Goal: Task Accomplishment & Management: Manage account settings

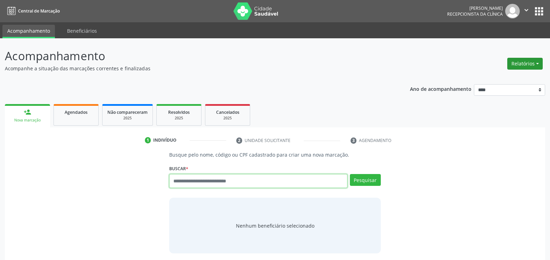
drag, startPoint x: 538, startPoint y: 63, endPoint x: 533, endPoint y: 65, distance: 4.7
click at [536, 63] on button "Relatórios" at bounding box center [525, 64] width 35 height 12
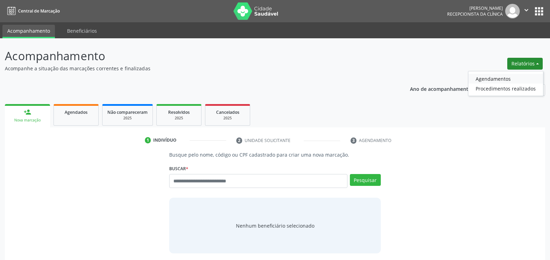
click at [492, 80] on link "Agendamentos" at bounding box center [506, 79] width 75 height 10
select select "*"
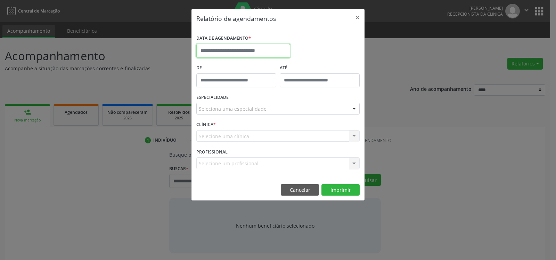
click at [266, 50] on input "text" at bounding box center [243, 51] width 94 height 14
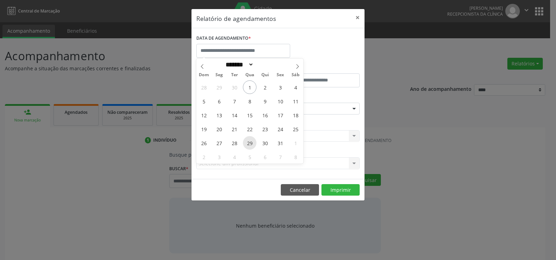
click at [252, 140] on span "29" at bounding box center [250, 143] width 14 height 14
type input "**********"
click at [252, 140] on span "29" at bounding box center [250, 143] width 14 height 14
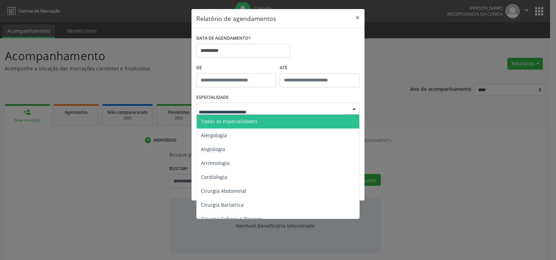
click at [269, 109] on div at bounding box center [277, 109] width 163 height 12
click at [272, 122] on span "Todas as especialidades" at bounding box center [279, 121] width 164 height 14
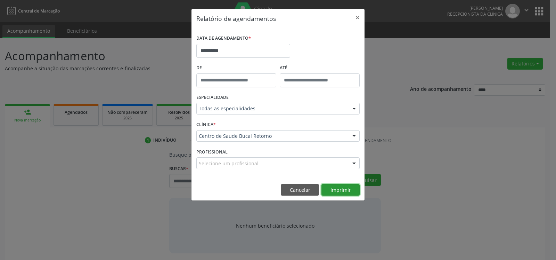
click at [345, 192] on button "Imprimir" at bounding box center [341, 190] width 38 height 12
click at [249, 53] on input "**********" at bounding box center [243, 51] width 94 height 14
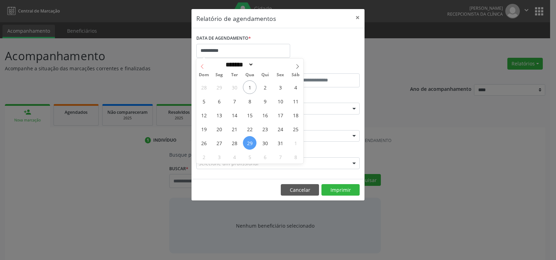
click at [202, 67] on icon at bounding box center [202, 66] width 2 height 5
select select "*"
click at [220, 146] on span "29" at bounding box center [219, 143] width 14 height 14
type input "**********"
click at [220, 146] on span "29" at bounding box center [219, 143] width 14 height 14
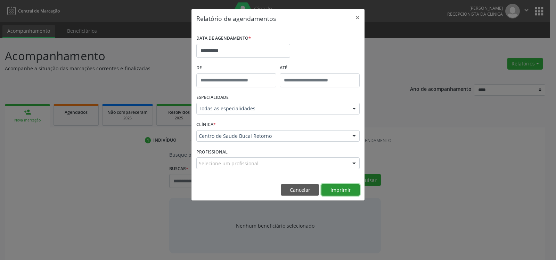
click at [342, 186] on button "Imprimir" at bounding box center [341, 190] width 38 height 12
click at [359, 17] on button "×" at bounding box center [358, 17] width 14 height 17
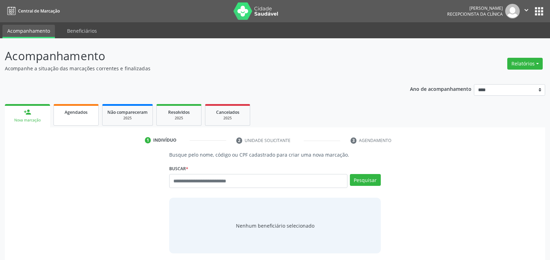
click at [67, 116] on link "Agendados" at bounding box center [76, 115] width 45 height 22
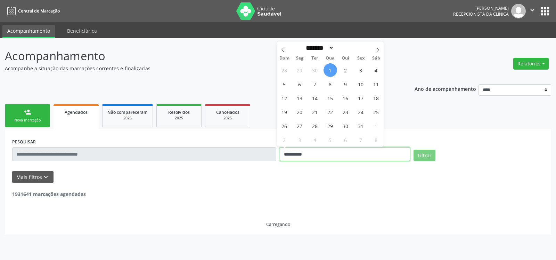
click at [304, 155] on input "**********" at bounding box center [345, 154] width 130 height 14
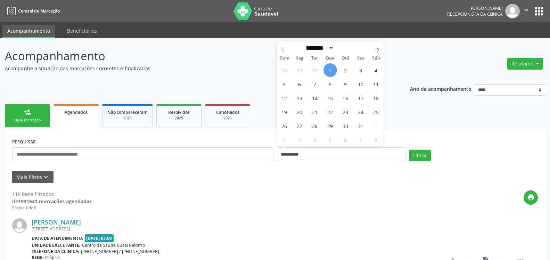
click at [281, 48] on icon at bounding box center [283, 49] width 5 height 5
select select "*"
click at [299, 126] on span "29" at bounding box center [300, 126] width 14 height 14
type input "**********"
click at [299, 126] on span "29" at bounding box center [300, 126] width 14 height 14
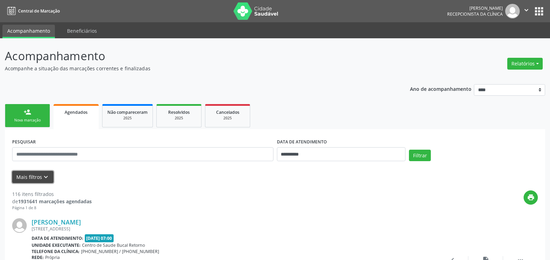
click at [52, 176] on button "Mais filtros keyboard_arrow_down" at bounding box center [32, 177] width 41 height 12
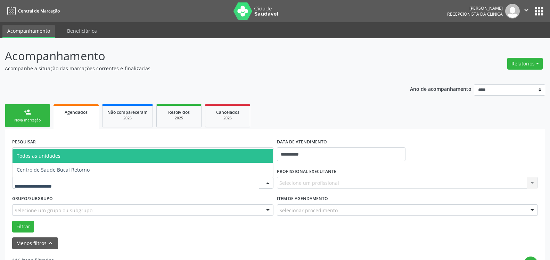
click at [59, 179] on div at bounding box center [142, 183] width 261 height 12
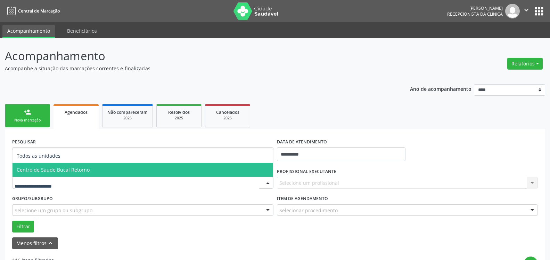
click at [82, 171] on span "Centro de Saude Bucal Retorno" at bounding box center [53, 169] width 73 height 7
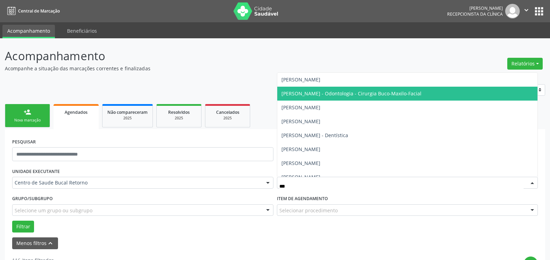
click at [347, 100] on span "[PERSON_NAME] - Odontologia - Cirurgia Buco-Maxilo-Facial" at bounding box center [407, 94] width 261 height 14
type input "***"
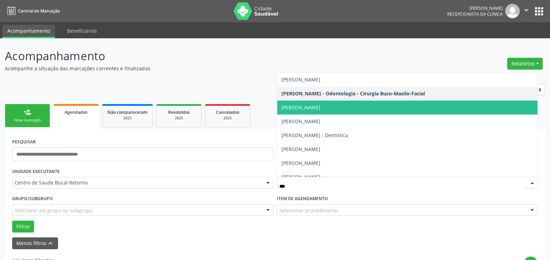
click at [321, 109] on span "[PERSON_NAME]" at bounding box center [301, 107] width 39 height 7
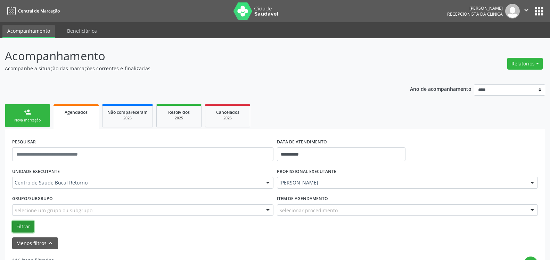
click at [25, 225] on button "Filtrar" at bounding box center [23, 226] width 22 height 12
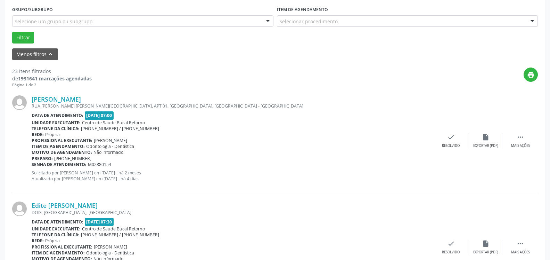
scroll to position [213, 0]
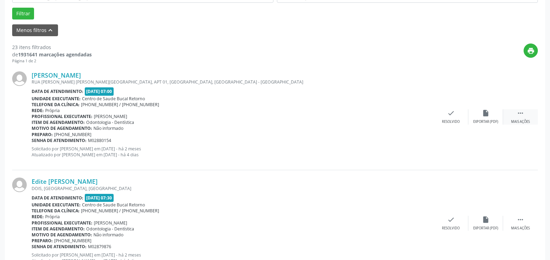
click at [516, 115] on div " Mais ações" at bounding box center [520, 116] width 35 height 15
click at [474, 115] on div "alarm_off Não compareceu" at bounding box center [486, 116] width 35 height 15
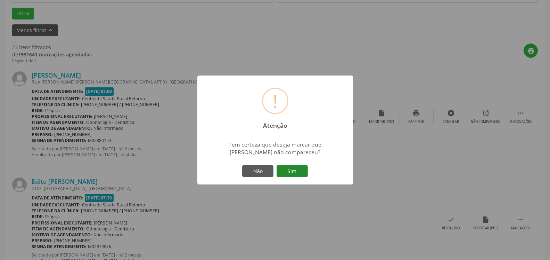
click at [297, 172] on button "Sim" at bounding box center [292, 171] width 31 height 12
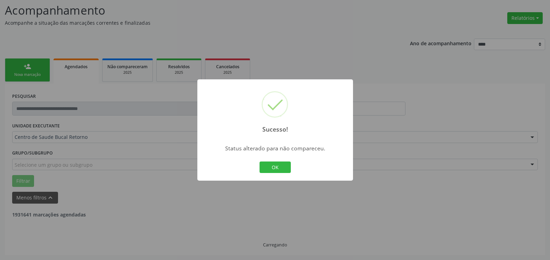
scroll to position [46, 0]
click at [267, 166] on button "OK" at bounding box center [275, 167] width 31 height 12
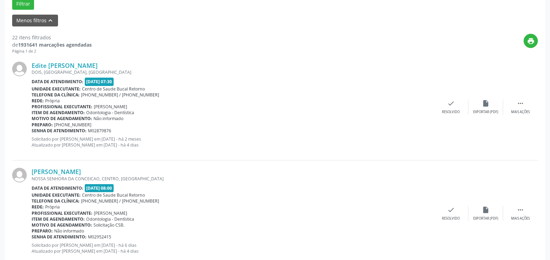
scroll to position [223, 0]
click at [518, 107] on icon "" at bounding box center [521, 103] width 8 height 8
click at [486, 106] on icon "alarm_off" at bounding box center [486, 103] width 8 height 8
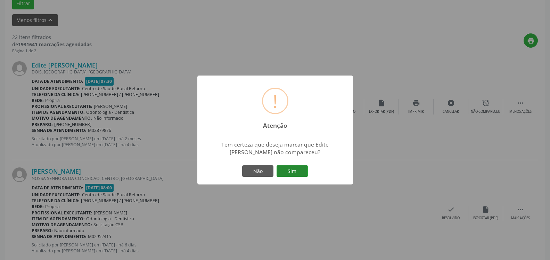
click at [291, 169] on button "Sim" at bounding box center [292, 171] width 31 height 12
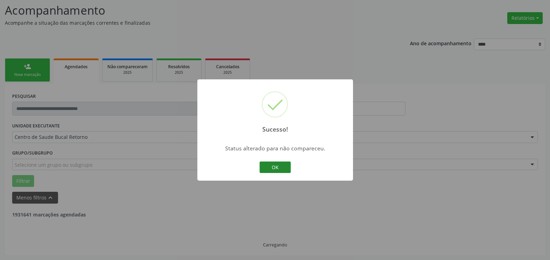
scroll to position [46, 0]
click at [282, 166] on button "OK" at bounding box center [275, 167] width 31 height 12
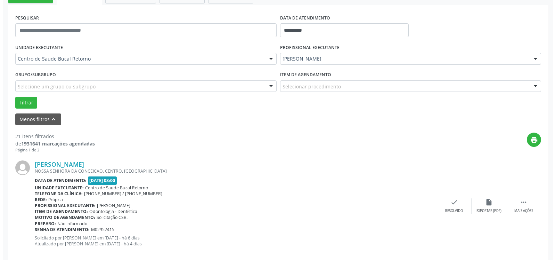
scroll to position [152, 0]
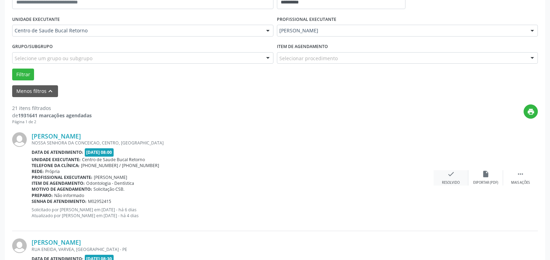
click at [450, 181] on div "Resolvido" at bounding box center [451, 182] width 18 height 5
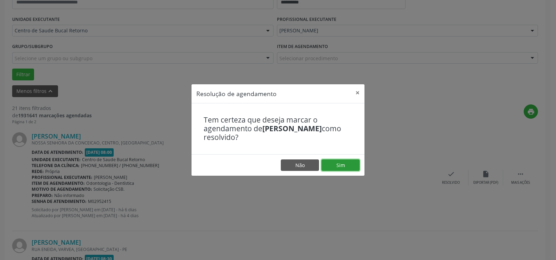
click at [345, 170] on button "Sim" at bounding box center [341, 165] width 38 height 12
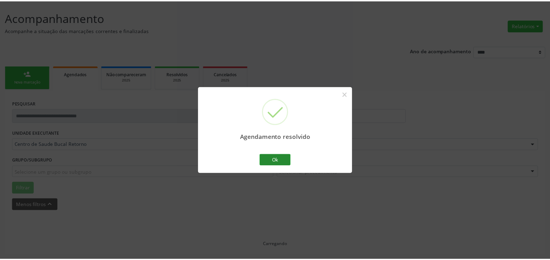
scroll to position [38, 0]
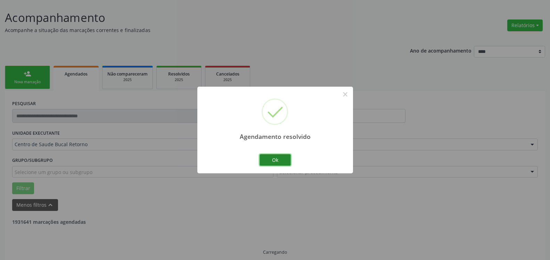
click at [278, 163] on button "Ok" at bounding box center [275, 160] width 31 height 12
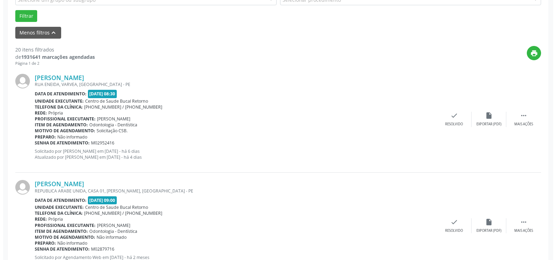
scroll to position [251, 0]
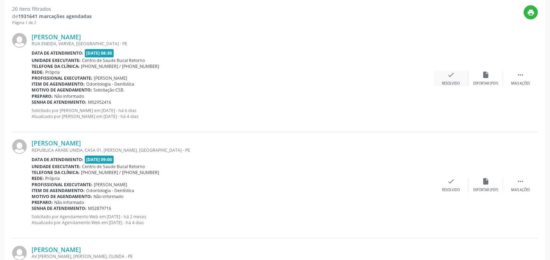
click at [452, 72] on icon "check" at bounding box center [451, 75] width 8 height 8
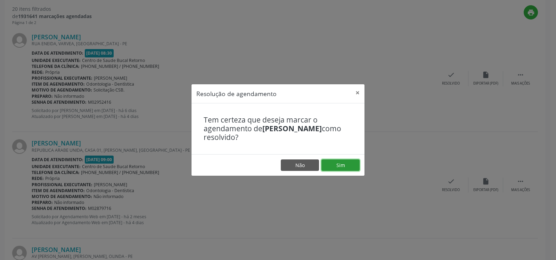
click at [340, 162] on button "Sim" at bounding box center [341, 165] width 38 height 12
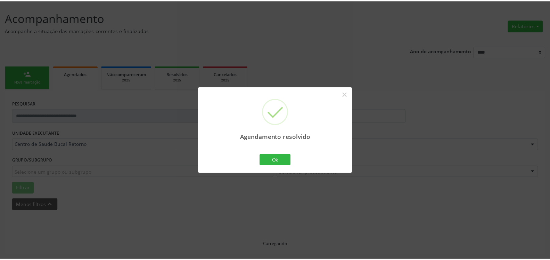
scroll to position [38, 0]
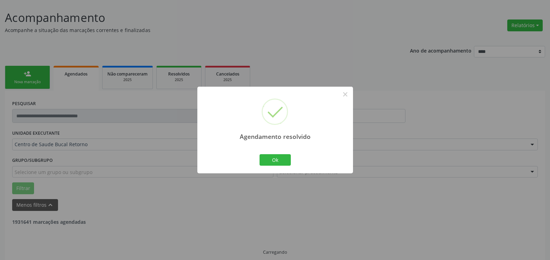
click at [277, 153] on div "Ok Cancel" at bounding box center [275, 159] width 34 height 15
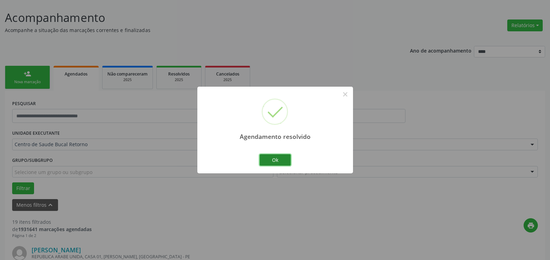
click at [274, 161] on button "Ok" at bounding box center [275, 160] width 31 height 12
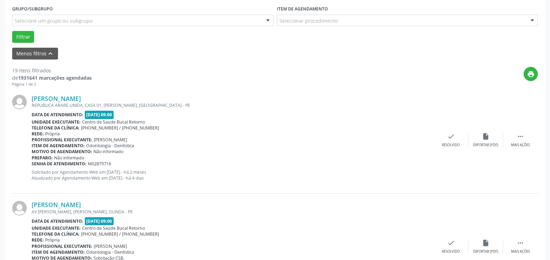
scroll to position [216, 0]
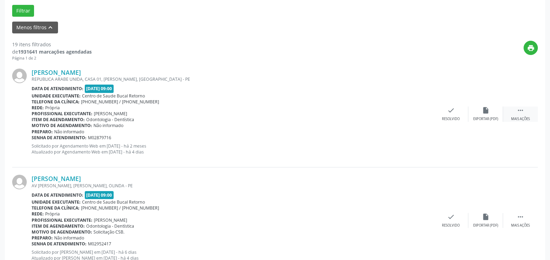
click at [530, 111] on div " Mais ações" at bounding box center [520, 113] width 35 height 15
click at [490, 118] on div "Não compareceu" at bounding box center [486, 118] width 30 height 5
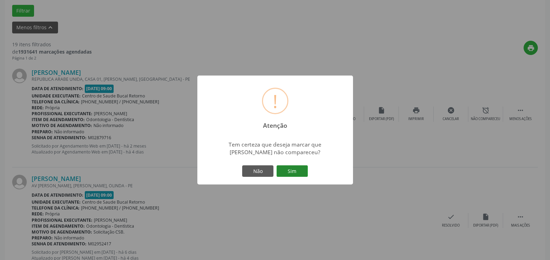
click at [296, 177] on button "Sim" at bounding box center [292, 171] width 31 height 12
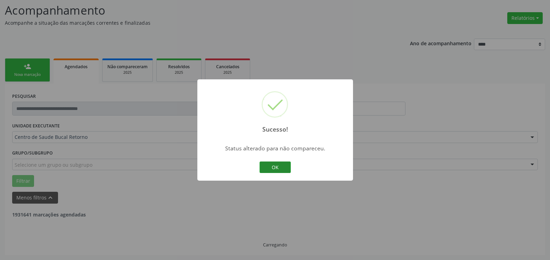
click at [277, 168] on button "OK" at bounding box center [275, 167] width 31 height 12
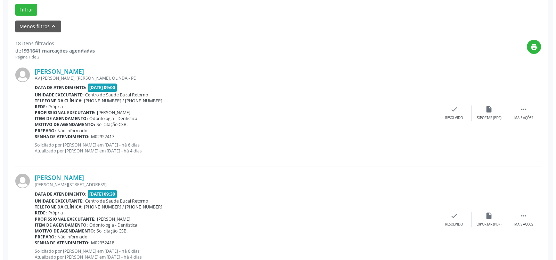
scroll to position [223, 0]
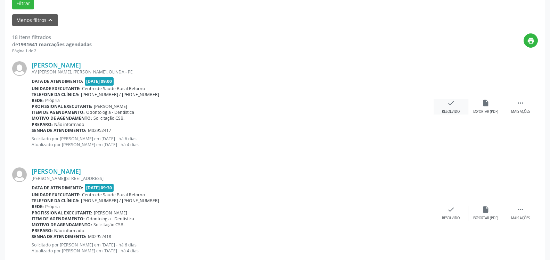
click at [448, 107] on icon "check" at bounding box center [451, 103] width 8 height 8
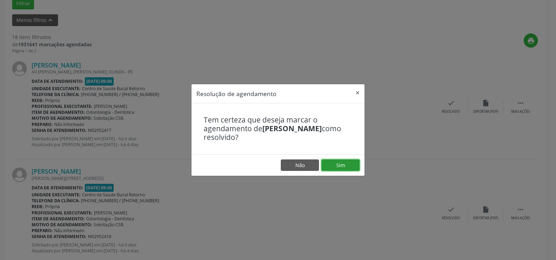
click at [341, 166] on button "Sim" at bounding box center [341, 165] width 38 height 12
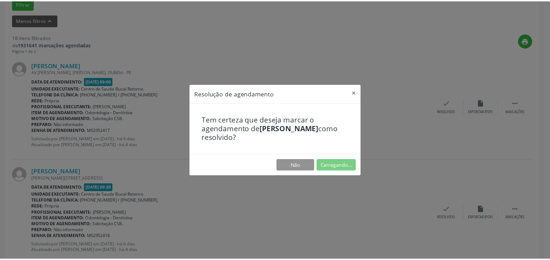
scroll to position [38, 0]
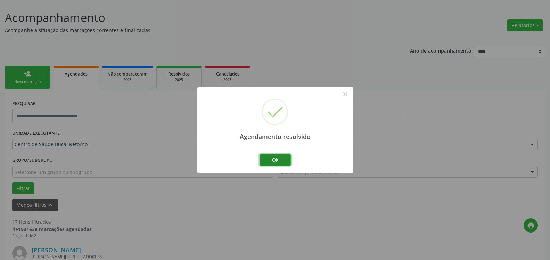
click at [268, 160] on button "Ok" at bounding box center [275, 160] width 31 height 12
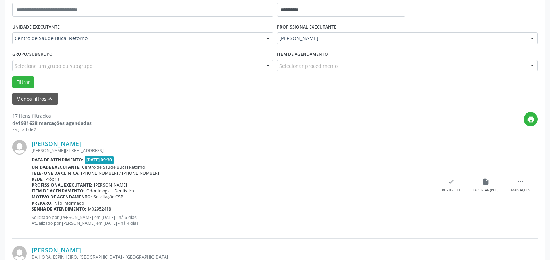
scroll to position [145, 0]
click at [524, 181] on icon "" at bounding box center [521, 181] width 8 height 8
click at [496, 183] on div "alarm_off Não compareceu" at bounding box center [486, 184] width 35 height 15
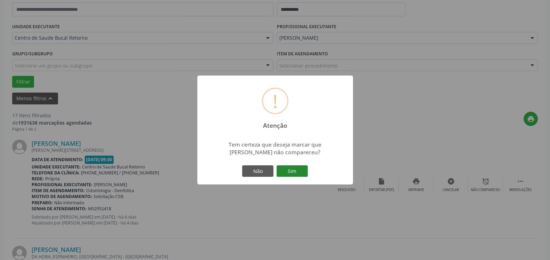
click at [281, 170] on button "Sim" at bounding box center [292, 171] width 31 height 12
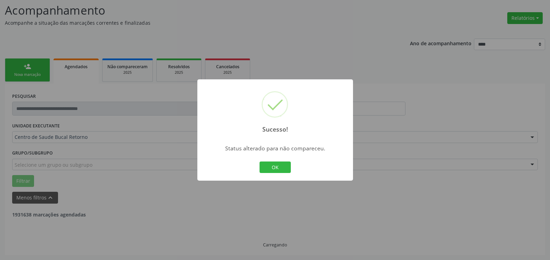
scroll to position [46, 0]
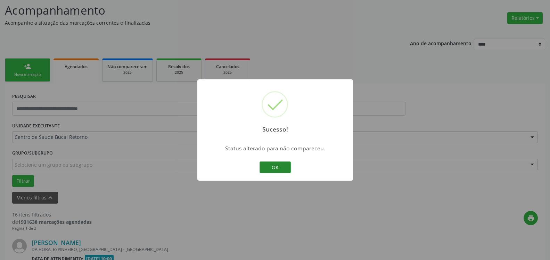
click at [277, 167] on button "OK" at bounding box center [275, 167] width 31 height 12
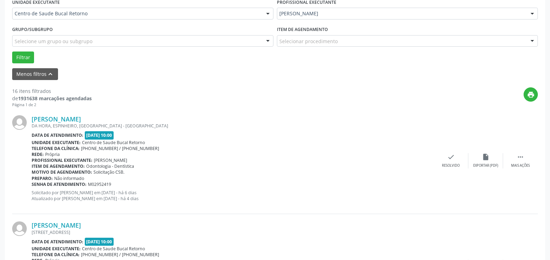
scroll to position [223, 0]
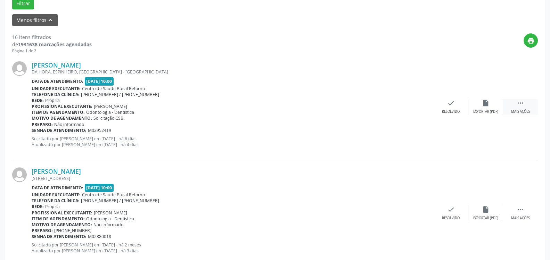
click at [524, 106] on icon "" at bounding box center [521, 103] width 8 height 8
click at [503, 110] on div " Menos ações" at bounding box center [520, 106] width 35 height 15
click at [526, 102] on div " Mais ações" at bounding box center [520, 106] width 35 height 15
click at [487, 100] on icon "alarm_off" at bounding box center [486, 103] width 8 height 8
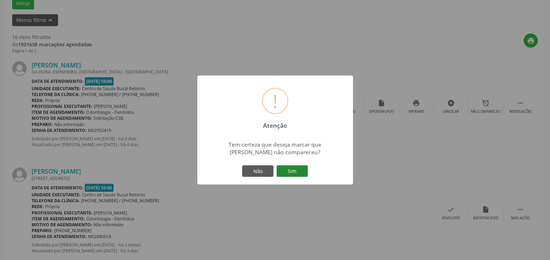
click at [301, 172] on button "Sim" at bounding box center [292, 171] width 31 height 12
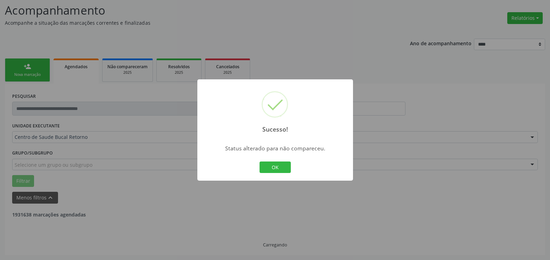
scroll to position [46, 0]
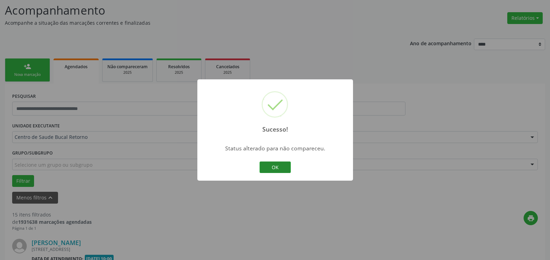
click at [285, 162] on button "OK" at bounding box center [275, 167] width 31 height 12
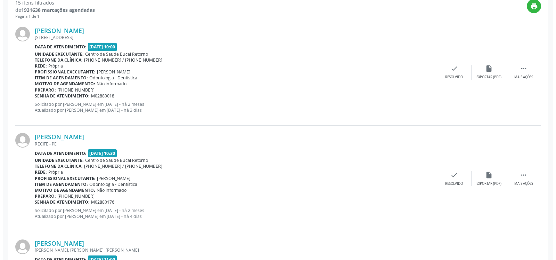
scroll to position [258, 0]
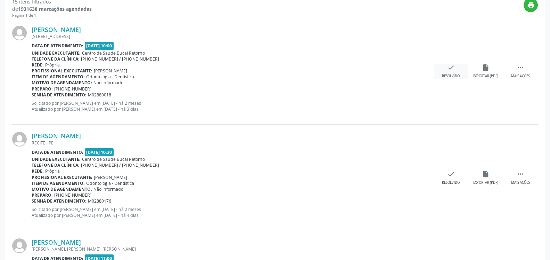
click at [452, 65] on icon "check" at bounding box center [451, 68] width 8 height 8
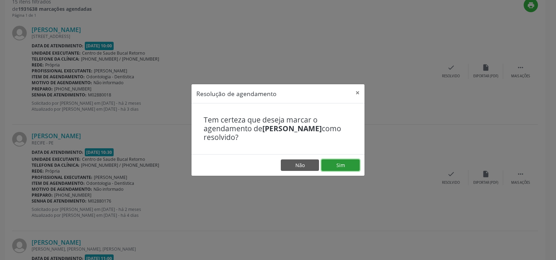
drag, startPoint x: 352, startPoint y: 165, endPoint x: 307, endPoint y: 162, distance: 45.3
click at [352, 165] on button "Sim" at bounding box center [341, 165] width 38 height 12
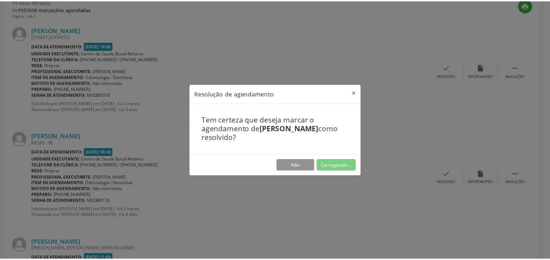
scroll to position [38, 0]
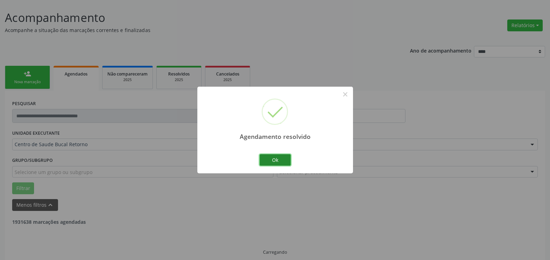
click at [278, 160] on button "Ok" at bounding box center [275, 160] width 31 height 12
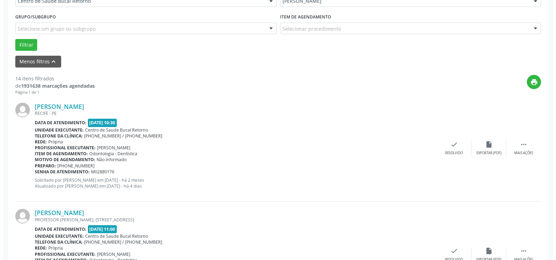
scroll to position [223, 0]
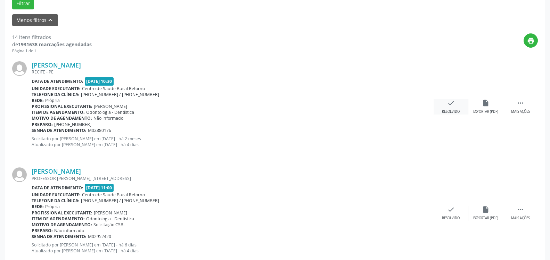
click at [446, 104] on div "check Resolvido" at bounding box center [451, 106] width 35 height 15
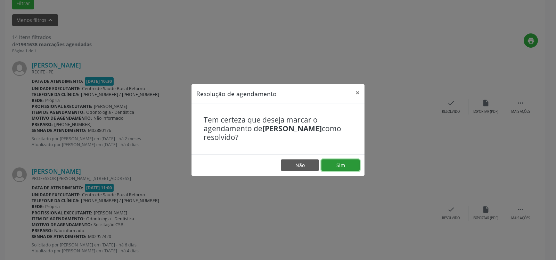
click at [339, 161] on button "Sim" at bounding box center [341, 165] width 38 height 12
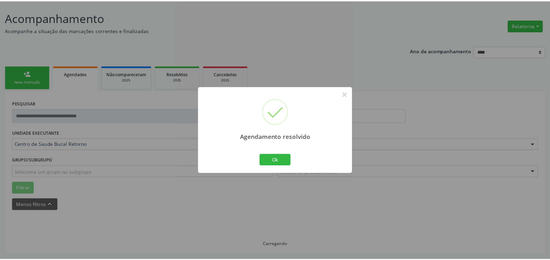
scroll to position [38, 0]
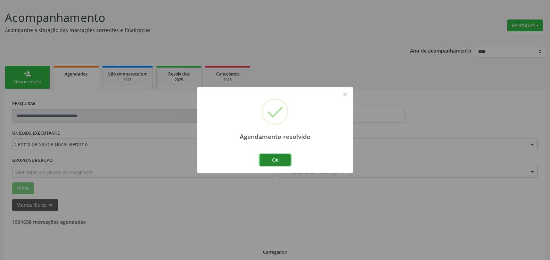
click at [281, 158] on button "Ok" at bounding box center [275, 160] width 31 height 12
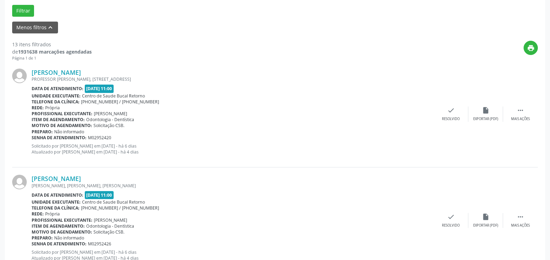
scroll to position [0, 0]
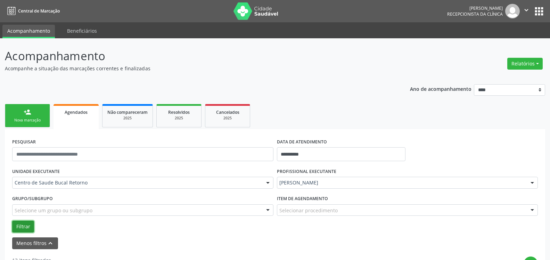
click at [15, 223] on button "Filtrar" at bounding box center [23, 226] width 22 height 12
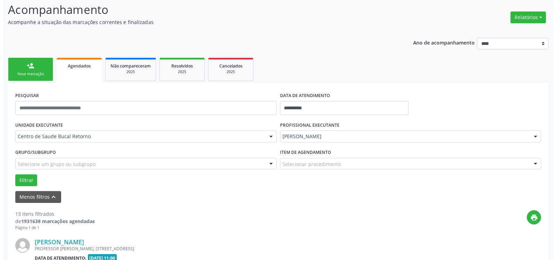
scroll to position [142, 0]
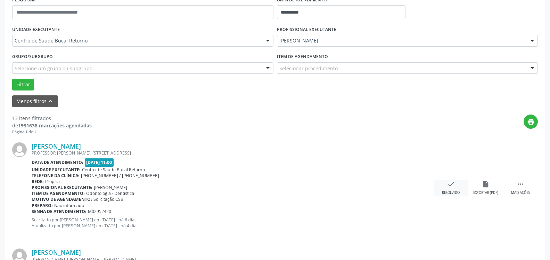
click at [450, 187] on icon "check" at bounding box center [451, 184] width 8 height 8
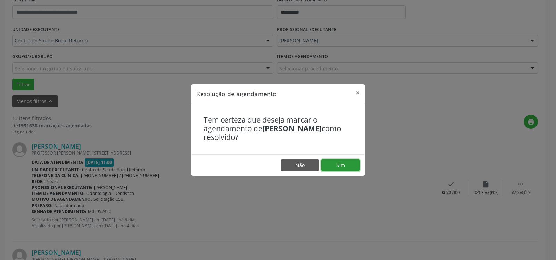
click at [345, 167] on button "Sim" at bounding box center [341, 165] width 38 height 12
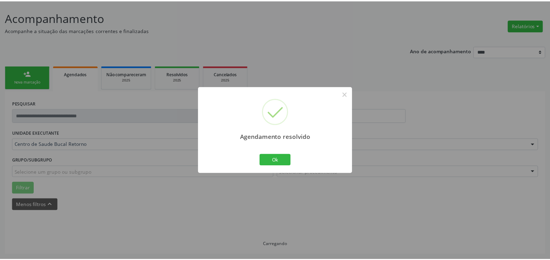
scroll to position [38, 0]
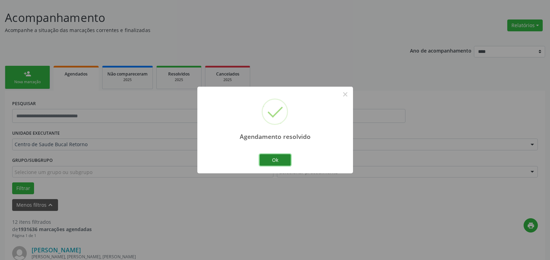
click at [277, 163] on button "Ok" at bounding box center [275, 160] width 31 height 12
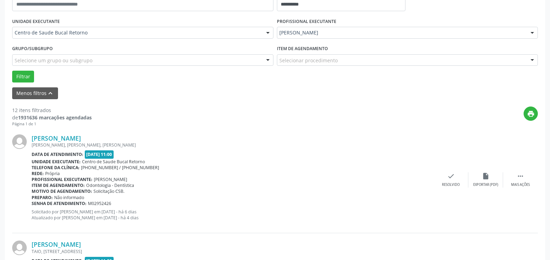
scroll to position [180, 0]
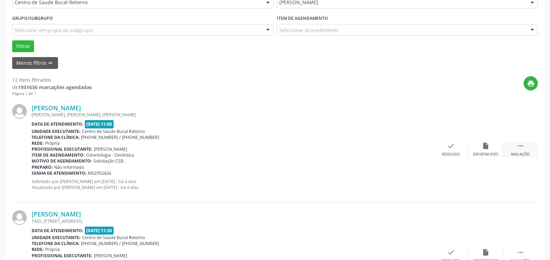
click at [521, 147] on icon "" at bounding box center [521, 146] width 8 height 8
click at [495, 149] on div "alarm_off Não compareceu" at bounding box center [486, 149] width 35 height 15
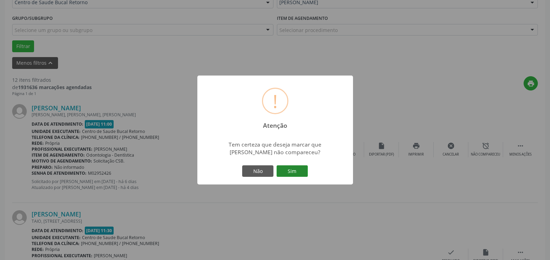
click at [297, 169] on button "Sim" at bounding box center [292, 171] width 31 height 12
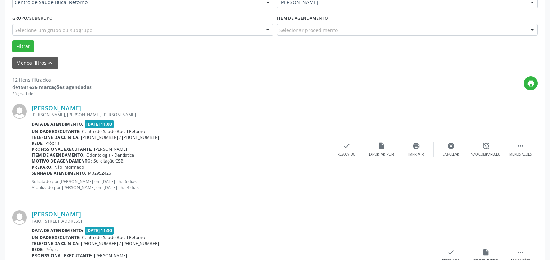
scroll to position [46, 0]
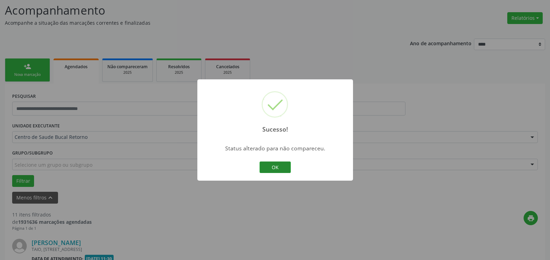
click at [269, 171] on button "OK" at bounding box center [275, 167] width 31 height 12
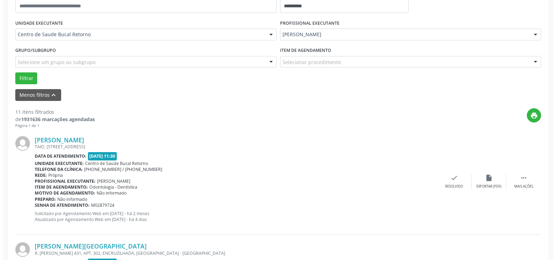
scroll to position [152, 0]
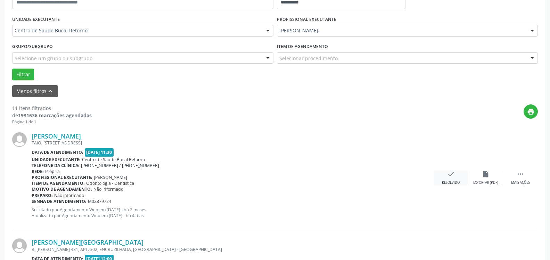
click at [447, 177] on icon "check" at bounding box center [451, 174] width 8 height 8
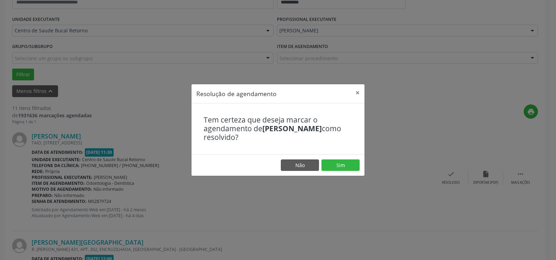
click at [358, 158] on footer "Não Sim" at bounding box center [278, 165] width 173 height 22
click at [348, 160] on button "Sim" at bounding box center [341, 165] width 38 height 12
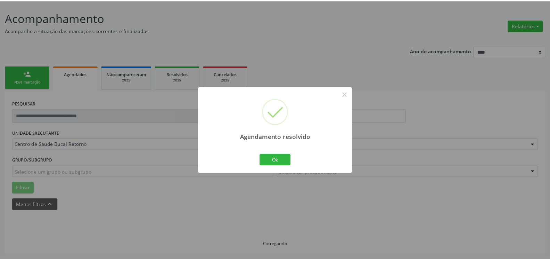
scroll to position [38, 0]
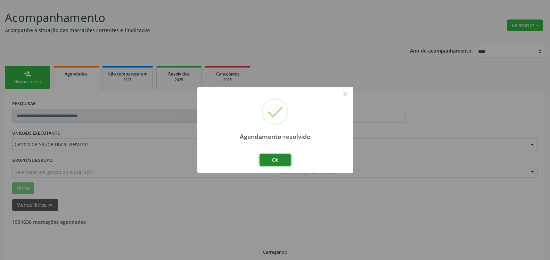
click at [272, 159] on button "Ok" at bounding box center [275, 160] width 31 height 12
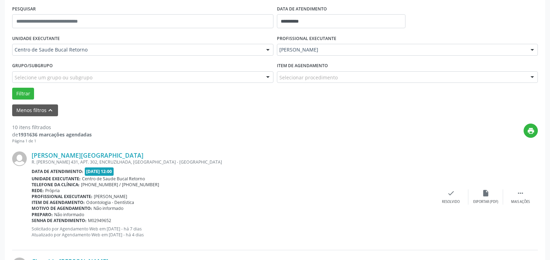
scroll to position [180, 0]
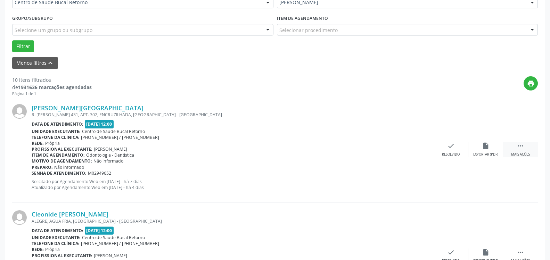
click at [524, 150] on icon "" at bounding box center [521, 146] width 8 height 8
click at [477, 150] on div "alarm_off Não compareceu" at bounding box center [486, 149] width 35 height 15
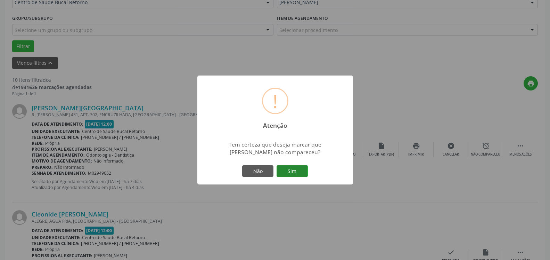
click at [301, 171] on button "Sim" at bounding box center [292, 171] width 31 height 12
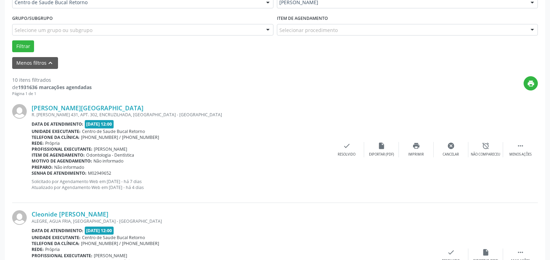
scroll to position [46, 0]
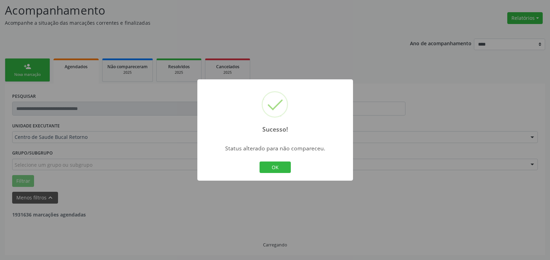
click at [278, 165] on button "OK" at bounding box center [275, 167] width 31 height 12
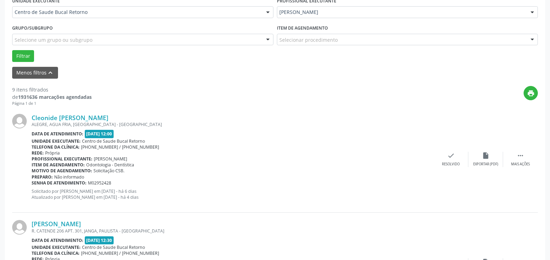
scroll to position [187, 0]
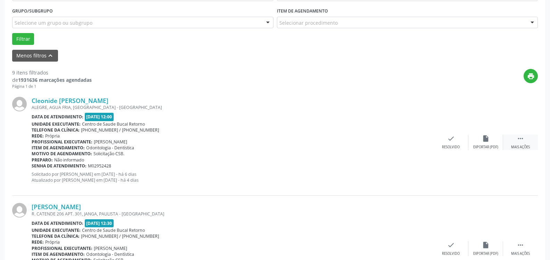
click at [525, 141] on div " Mais ações" at bounding box center [520, 142] width 35 height 15
click at [482, 140] on div "alarm_off Não compareceu" at bounding box center [486, 142] width 35 height 15
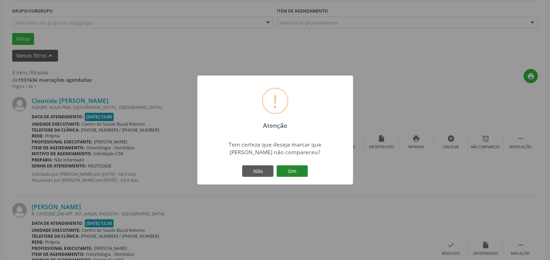
click at [293, 171] on button "Sim" at bounding box center [292, 171] width 31 height 12
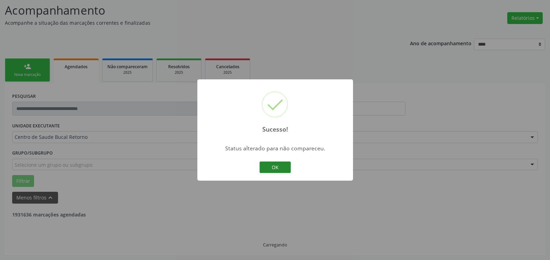
scroll to position [46, 0]
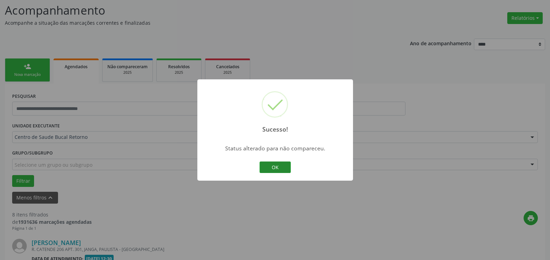
click at [281, 168] on button "OK" at bounding box center [275, 167] width 31 height 12
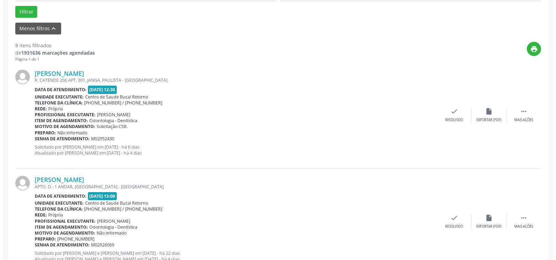
scroll to position [223, 0]
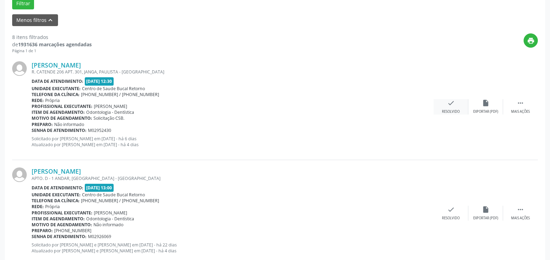
click at [450, 106] on icon "check" at bounding box center [451, 103] width 8 height 8
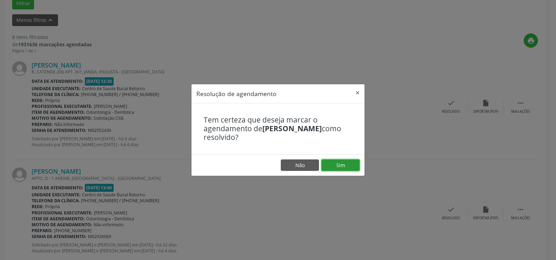
click at [345, 162] on button "Sim" at bounding box center [341, 165] width 38 height 12
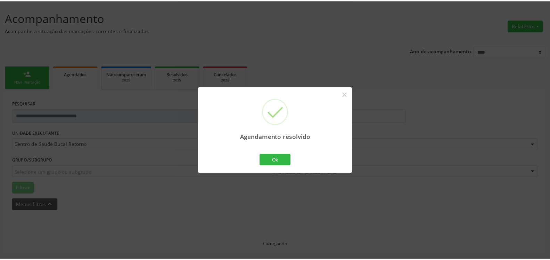
scroll to position [38, 0]
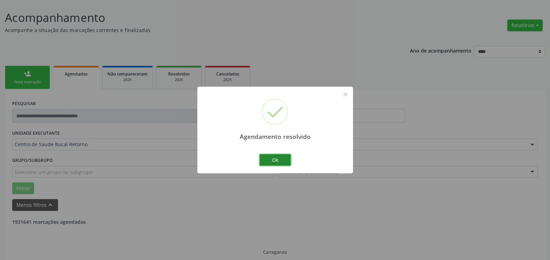
click at [284, 162] on button "Ok" at bounding box center [275, 160] width 31 height 12
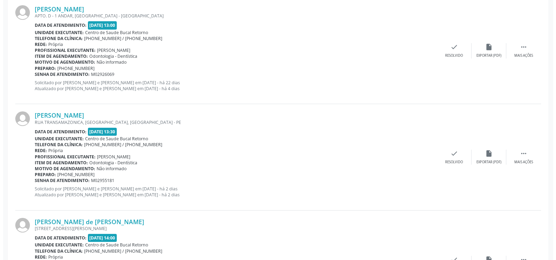
scroll to position [286, 0]
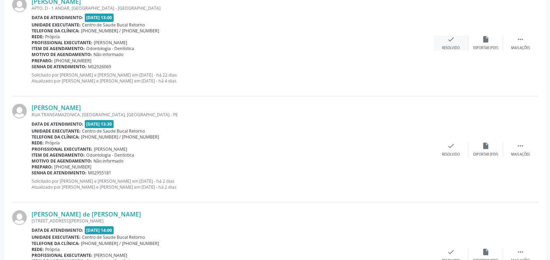
click at [447, 43] on icon "check" at bounding box center [451, 39] width 8 height 8
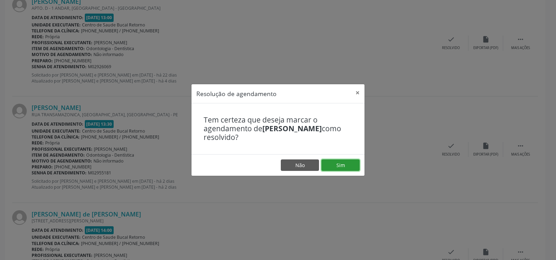
click at [331, 163] on button "Sim" at bounding box center [341, 165] width 38 height 12
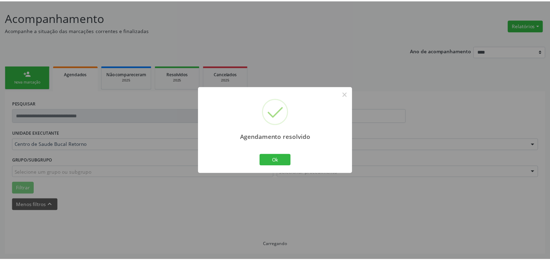
scroll to position [38, 0]
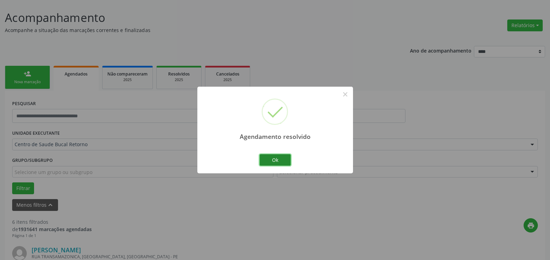
click at [273, 159] on button "Ok" at bounding box center [275, 160] width 31 height 12
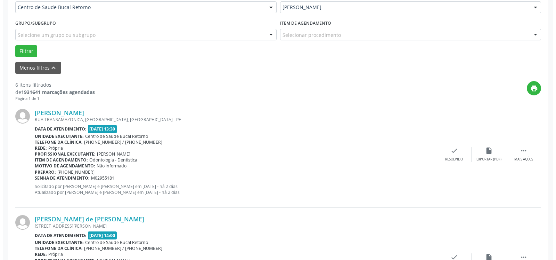
scroll to position [180, 0]
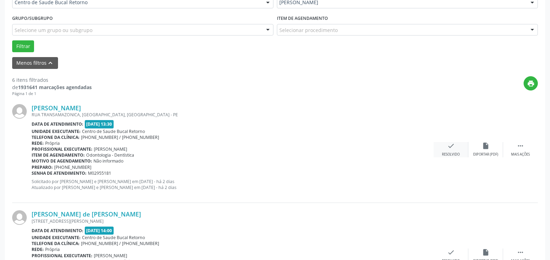
click at [447, 153] on div "Resolvido" at bounding box center [451, 154] width 18 height 5
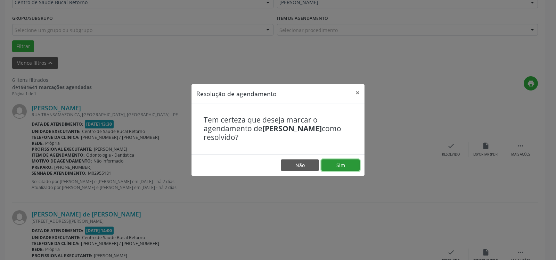
click at [349, 166] on button "Sim" at bounding box center [341, 165] width 38 height 12
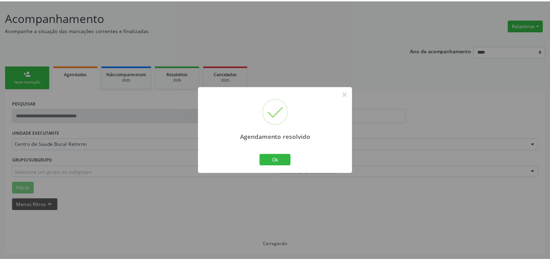
scroll to position [38, 0]
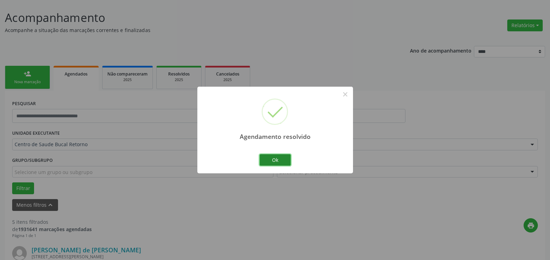
click at [283, 160] on button "Ok" at bounding box center [275, 160] width 31 height 12
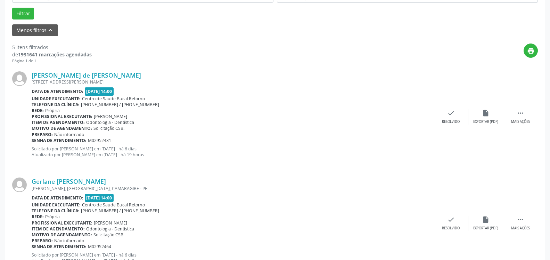
scroll to position [216, 0]
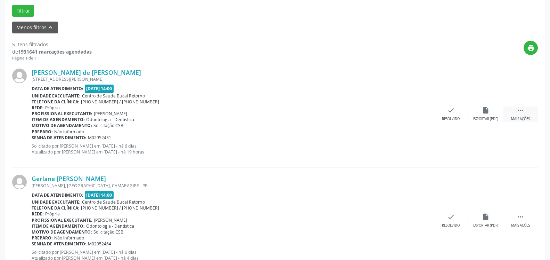
click at [529, 111] on div " Mais ações" at bounding box center [520, 113] width 35 height 15
click at [492, 114] on div "alarm_off Não compareceu" at bounding box center [486, 113] width 35 height 15
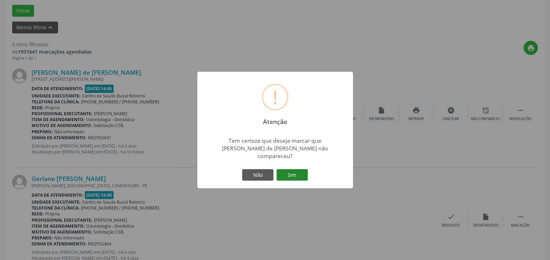
click at [299, 175] on button "Sim" at bounding box center [292, 175] width 31 height 12
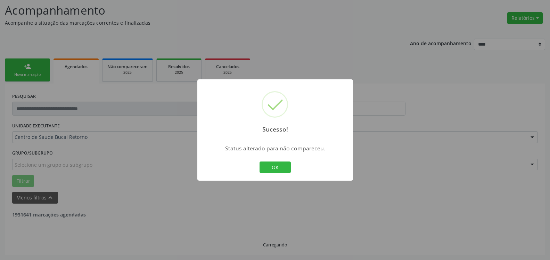
scroll to position [46, 0]
click at [286, 168] on button "OK" at bounding box center [275, 167] width 31 height 12
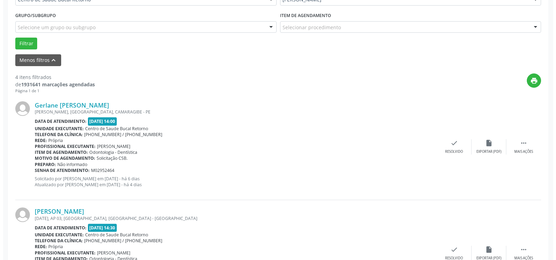
scroll to position [187, 0]
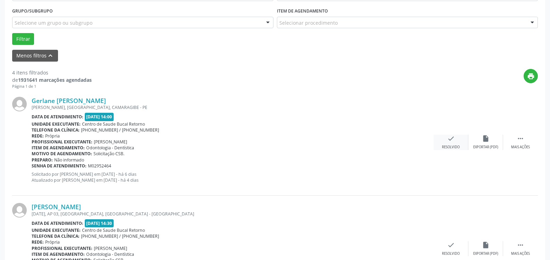
click at [453, 141] on icon "check" at bounding box center [451, 139] width 8 height 8
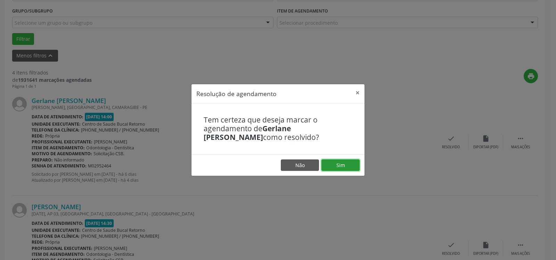
click at [343, 164] on button "Sim" at bounding box center [341, 165] width 38 height 12
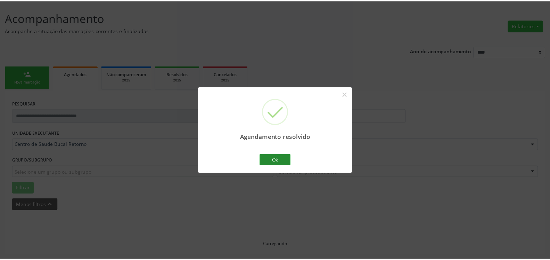
scroll to position [38, 0]
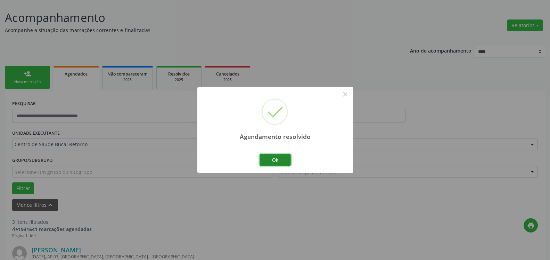
click at [273, 159] on button "Ok" at bounding box center [275, 160] width 31 height 12
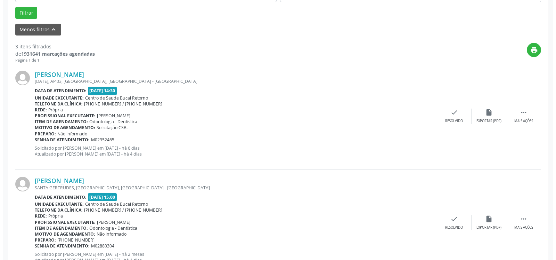
scroll to position [216, 0]
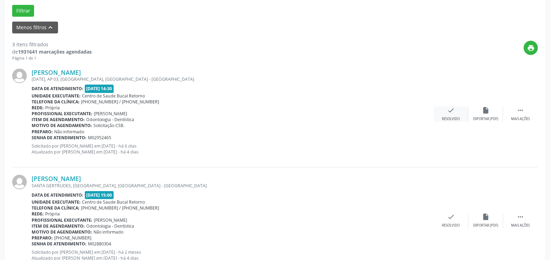
click at [447, 114] on icon "check" at bounding box center [451, 110] width 8 height 8
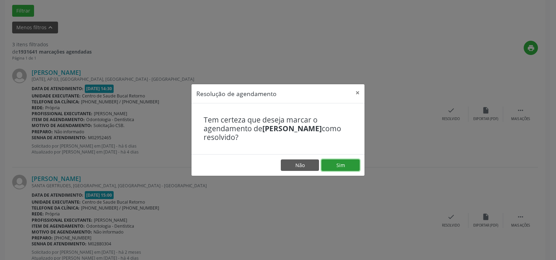
click at [352, 166] on button "Sim" at bounding box center [341, 165] width 38 height 12
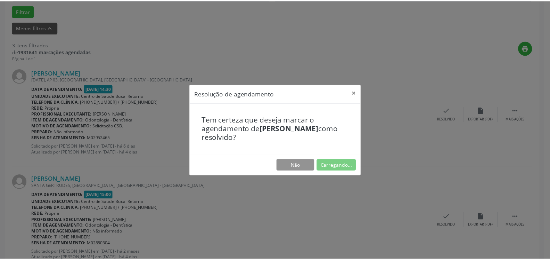
scroll to position [38, 0]
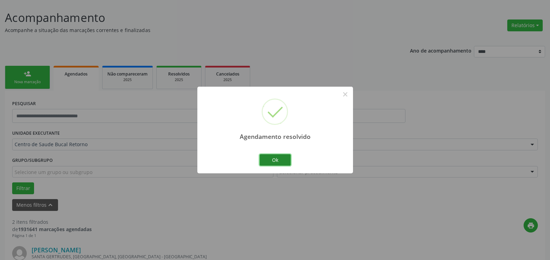
click at [280, 159] on button "Ok" at bounding box center [275, 160] width 31 height 12
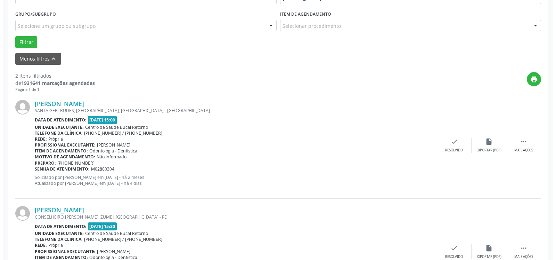
scroll to position [216, 0]
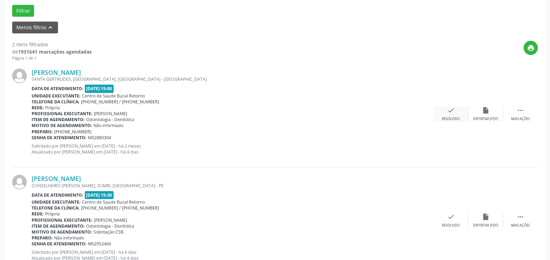
click at [449, 113] on icon "check" at bounding box center [451, 110] width 8 height 8
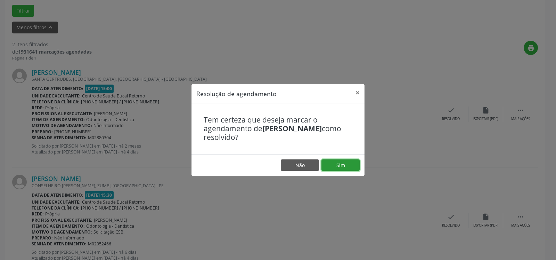
click at [347, 162] on button "Sim" at bounding box center [341, 165] width 38 height 12
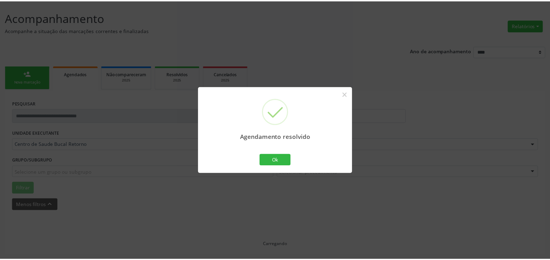
scroll to position [38, 0]
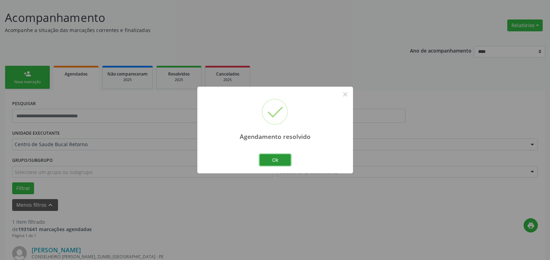
click at [277, 163] on button "Ok" at bounding box center [275, 160] width 31 height 12
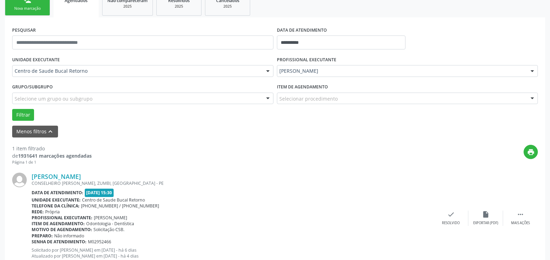
scroll to position [135, 0]
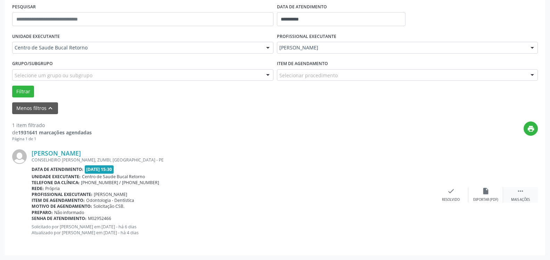
click at [528, 189] on div " Mais ações" at bounding box center [520, 194] width 35 height 15
click at [491, 190] on div "alarm_off Não compareceu" at bounding box center [486, 194] width 35 height 15
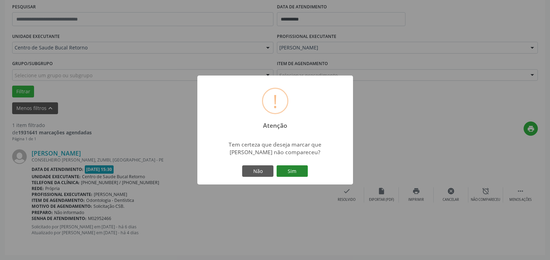
click at [284, 169] on button "Sim" at bounding box center [292, 171] width 31 height 12
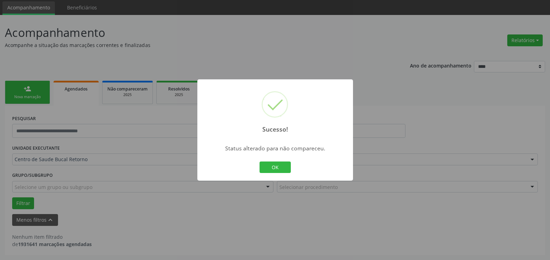
scroll to position [23, 0]
click at [284, 169] on button "OK" at bounding box center [275, 167] width 31 height 12
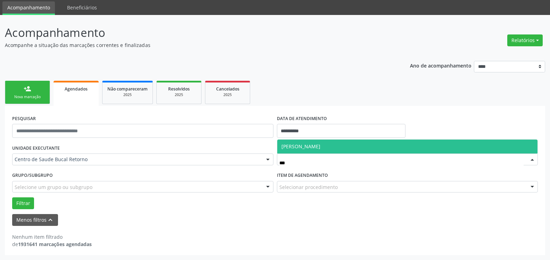
click at [317, 148] on span "[PERSON_NAME]" at bounding box center [301, 146] width 39 height 7
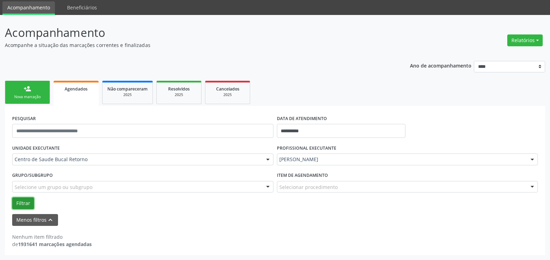
click at [22, 202] on button "Filtrar" at bounding box center [23, 203] width 22 height 12
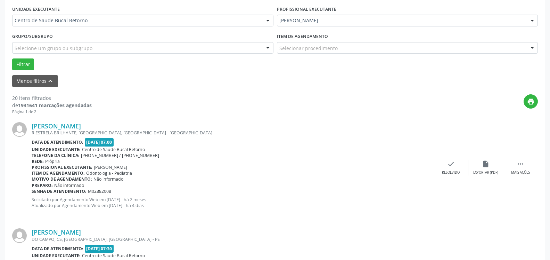
scroll to position [201, 0]
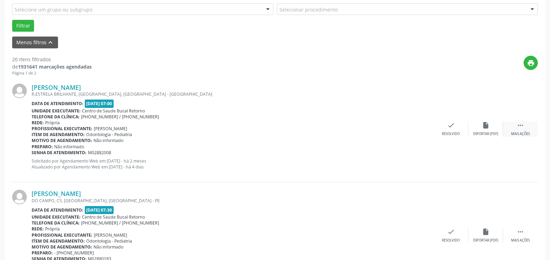
click at [521, 125] on icon "" at bounding box center [521, 125] width 8 height 8
click at [485, 126] on icon "alarm_off" at bounding box center [486, 125] width 8 height 8
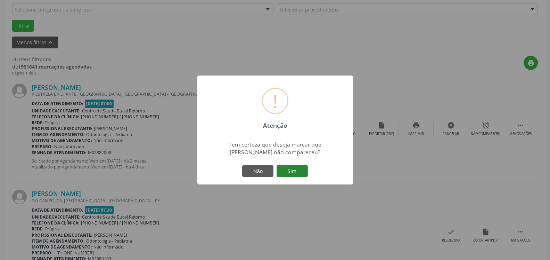
click at [301, 170] on button "Sim" at bounding box center [292, 171] width 31 height 12
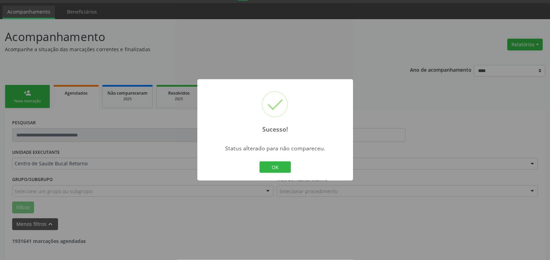
scroll to position [0, 0]
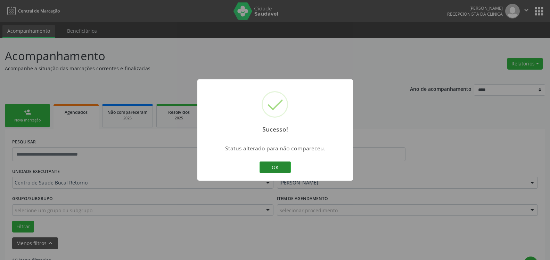
click at [271, 167] on button "OK" at bounding box center [275, 167] width 31 height 12
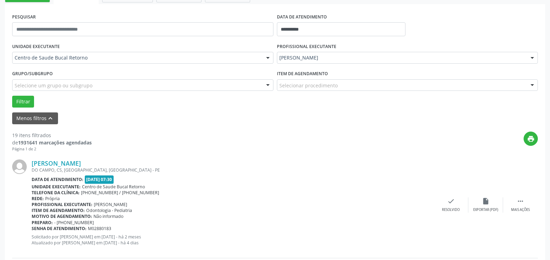
scroll to position [142, 0]
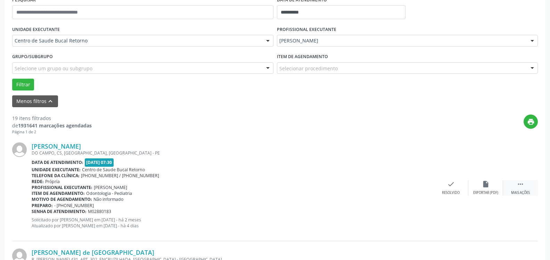
click at [523, 185] on icon "" at bounding box center [521, 184] width 8 height 8
click at [486, 183] on icon "alarm_off" at bounding box center [486, 184] width 8 height 8
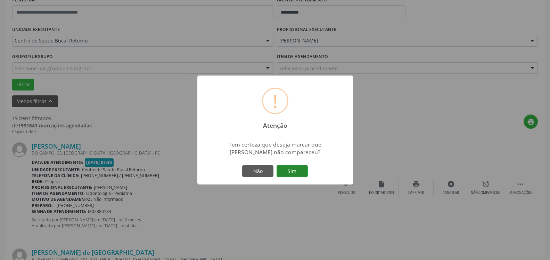
click at [293, 170] on button "Sim" at bounding box center [292, 171] width 31 height 12
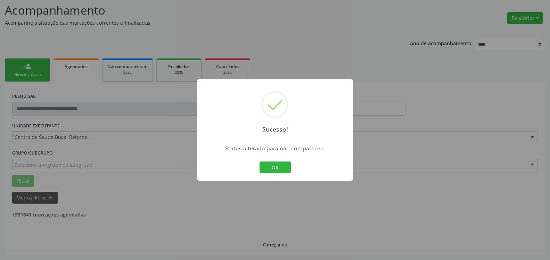
scroll to position [46, 0]
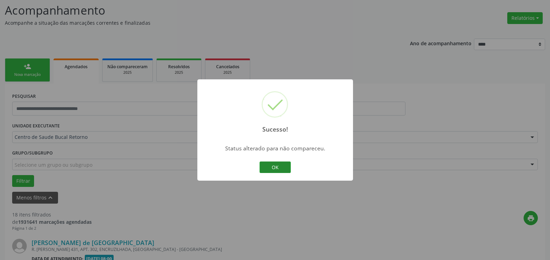
click at [282, 166] on button "OK" at bounding box center [275, 167] width 31 height 12
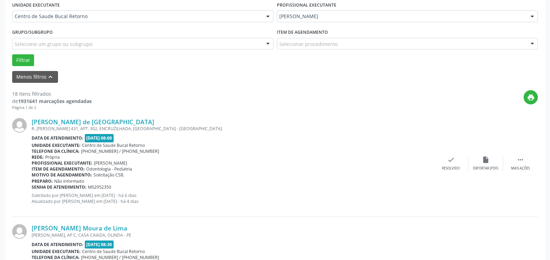
scroll to position [187, 0]
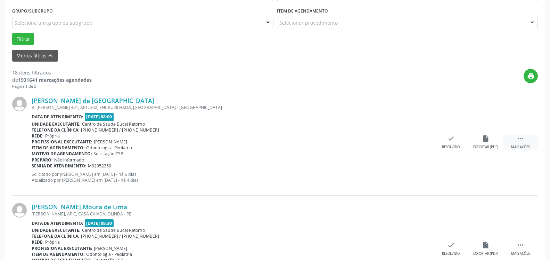
click at [517, 140] on div " Mais ações" at bounding box center [520, 142] width 35 height 15
click at [478, 137] on div "alarm_off Não compareceu" at bounding box center [486, 142] width 35 height 15
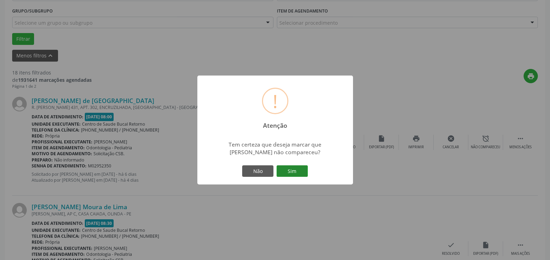
click at [282, 170] on button "Sim" at bounding box center [292, 171] width 31 height 12
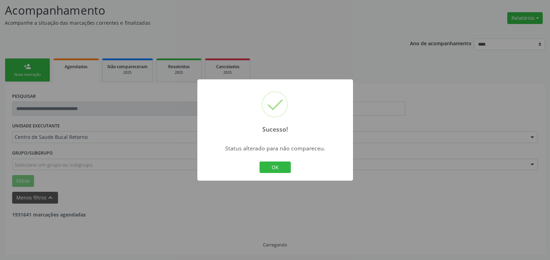
scroll to position [46, 0]
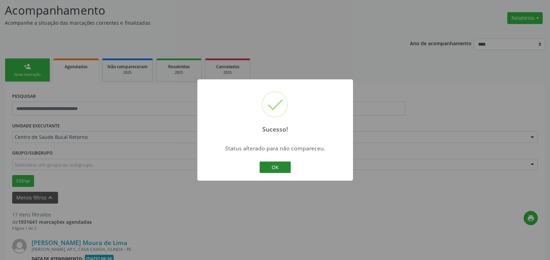
click at [270, 166] on button "OK" at bounding box center [275, 167] width 31 height 12
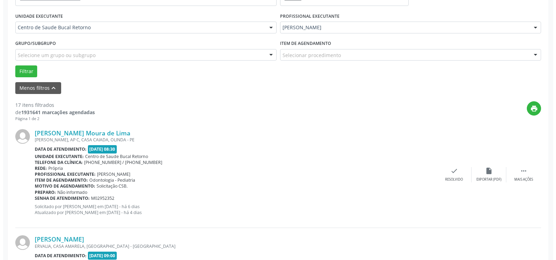
scroll to position [187, 0]
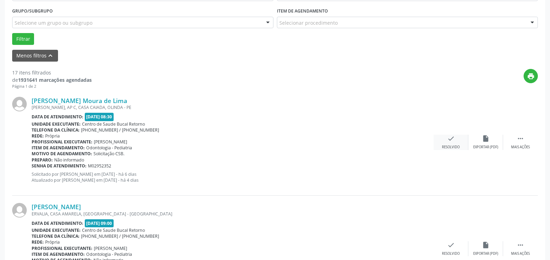
click at [451, 139] on icon "check" at bounding box center [451, 139] width 8 height 8
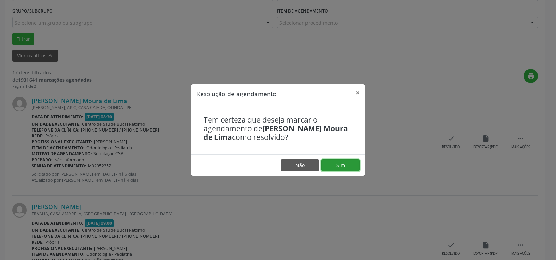
click at [354, 164] on button "Sim" at bounding box center [341, 165] width 38 height 12
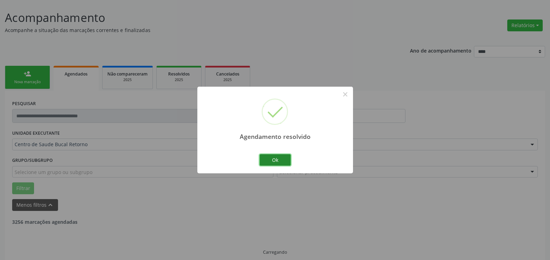
click at [282, 159] on button "Ok" at bounding box center [275, 160] width 31 height 12
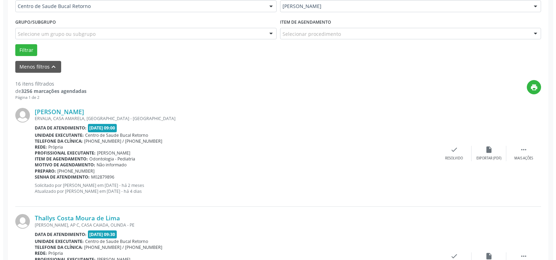
scroll to position [223, 0]
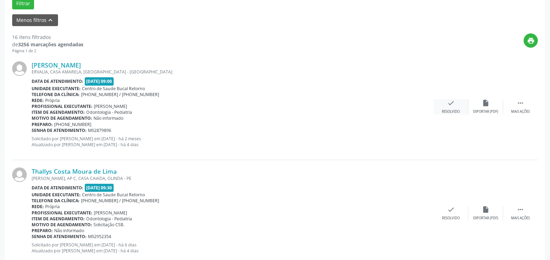
click at [459, 106] on div "check Resolvido" at bounding box center [451, 106] width 35 height 15
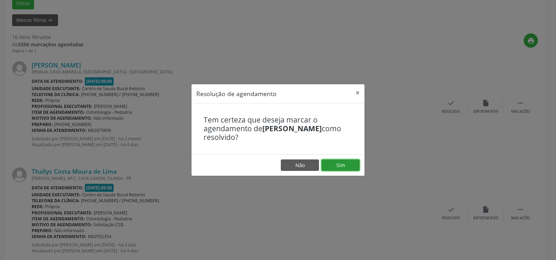
click at [342, 164] on button "Sim" at bounding box center [341, 165] width 38 height 12
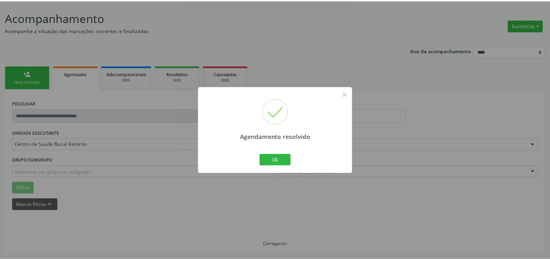
scroll to position [38, 0]
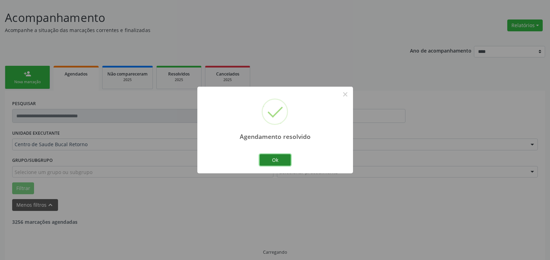
click at [273, 162] on button "Ok" at bounding box center [275, 160] width 31 height 12
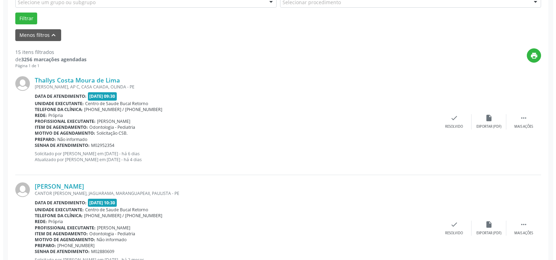
scroll to position [216, 0]
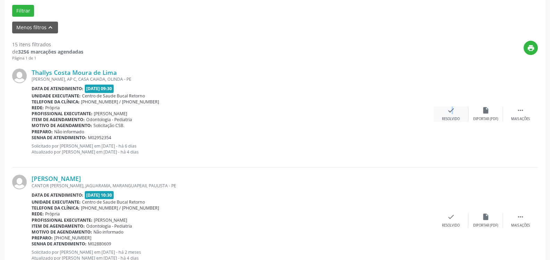
click at [448, 113] on icon "check" at bounding box center [451, 110] width 8 height 8
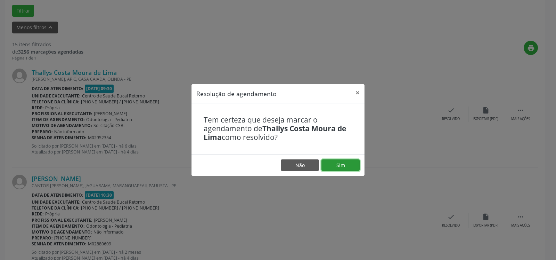
click at [336, 166] on button "Sim" at bounding box center [341, 165] width 38 height 12
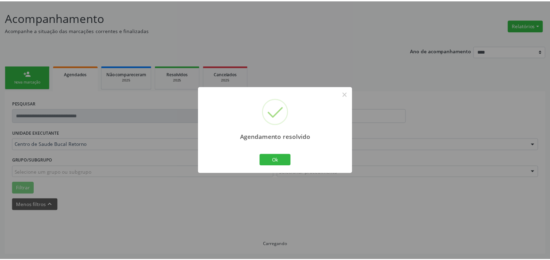
scroll to position [38, 0]
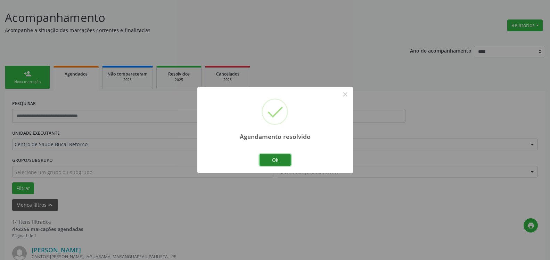
click at [280, 157] on button "Ok" at bounding box center [275, 160] width 31 height 12
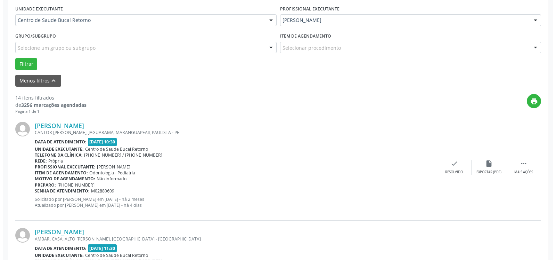
scroll to position [180, 0]
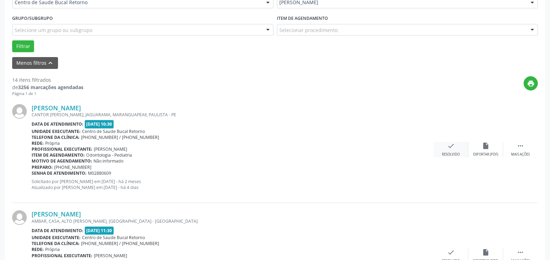
click at [452, 155] on div "Resolvido" at bounding box center [451, 154] width 18 height 5
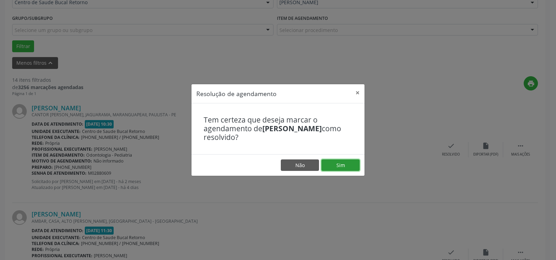
click at [347, 161] on button "Sim" at bounding box center [341, 165] width 38 height 12
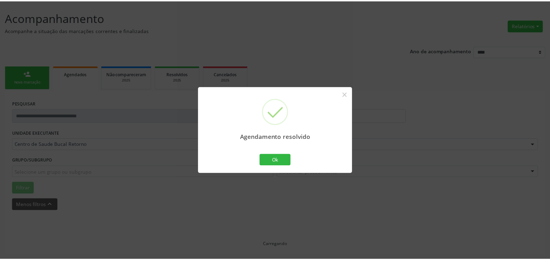
scroll to position [38, 0]
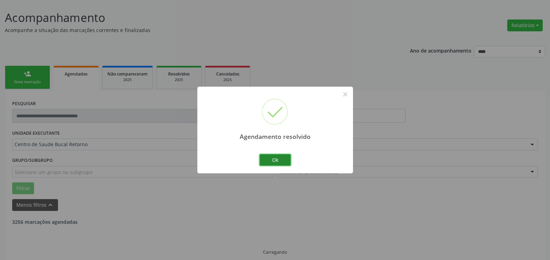
click at [278, 160] on button "Ok" at bounding box center [275, 160] width 31 height 12
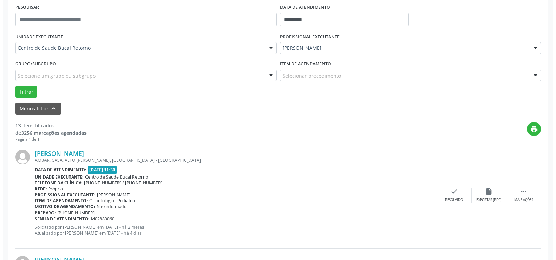
scroll to position [152, 0]
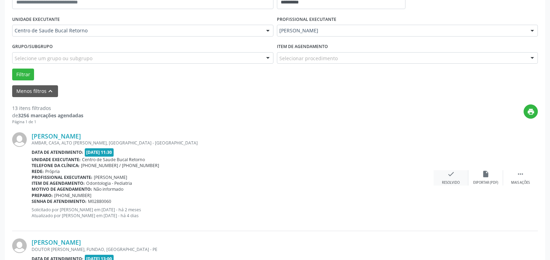
click at [451, 177] on icon "check" at bounding box center [451, 174] width 8 height 8
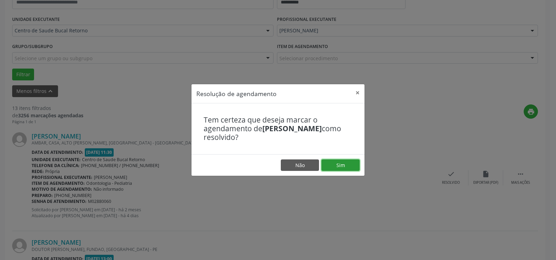
click at [346, 170] on button "Sim" at bounding box center [341, 165] width 38 height 12
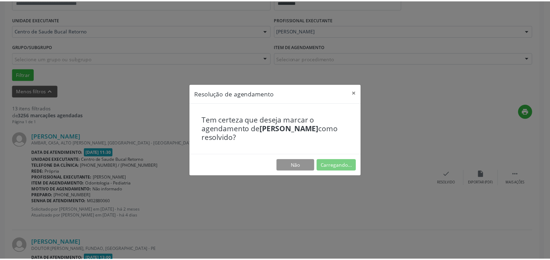
scroll to position [38, 0]
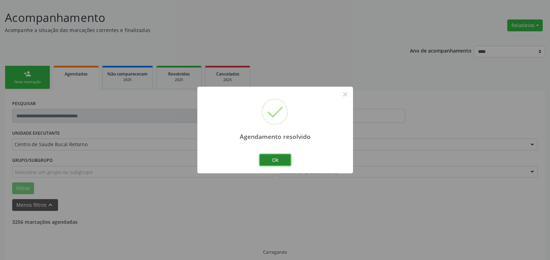
click at [282, 159] on button "Ok" at bounding box center [275, 160] width 31 height 12
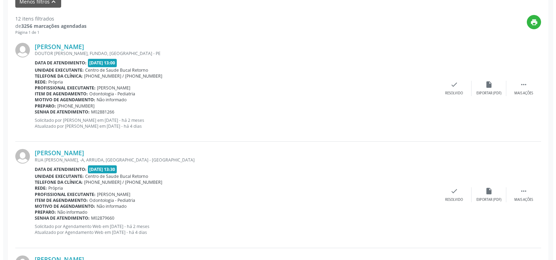
scroll to position [251, 0]
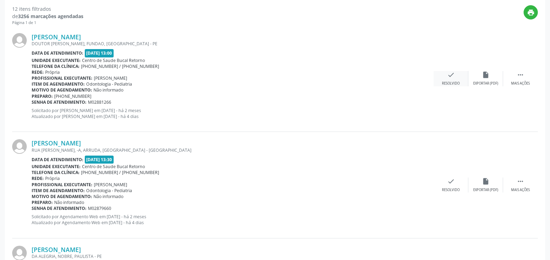
click at [451, 79] on icon "check" at bounding box center [451, 75] width 8 height 8
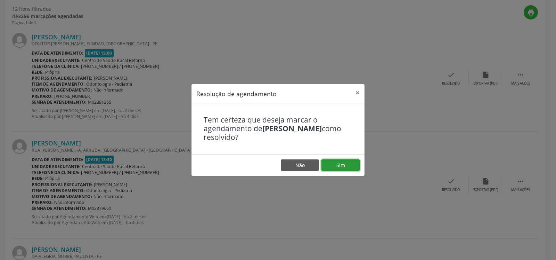
click at [351, 164] on button "Sim" at bounding box center [341, 165] width 38 height 12
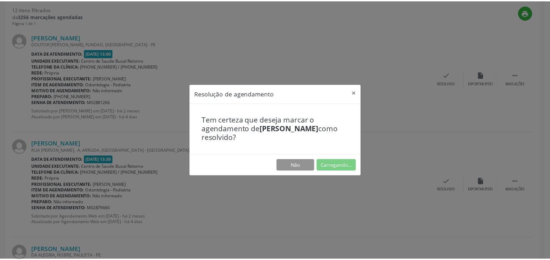
scroll to position [38, 0]
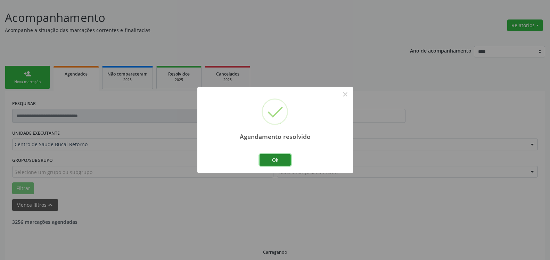
click at [280, 156] on button "Ok" at bounding box center [275, 160] width 31 height 12
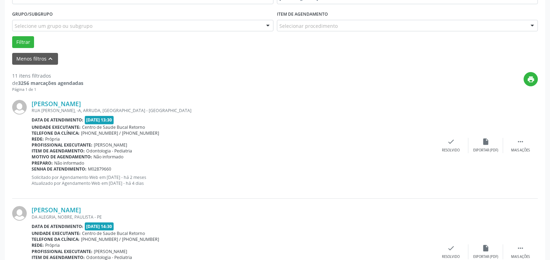
scroll to position [216, 0]
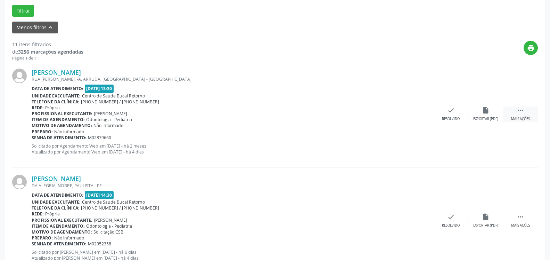
drag, startPoint x: 528, startPoint y: 110, endPoint x: 510, endPoint y: 112, distance: 18.2
click at [527, 110] on div " Mais ações" at bounding box center [520, 113] width 35 height 15
click at [497, 115] on div "alarm_off Não compareceu" at bounding box center [486, 113] width 35 height 15
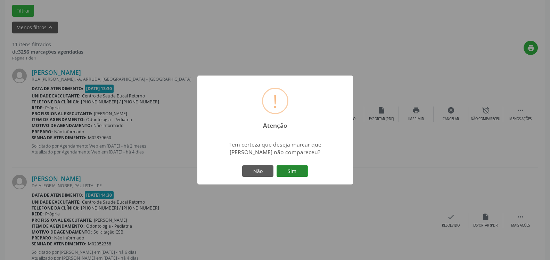
click at [298, 170] on button "Sim" at bounding box center [292, 171] width 31 height 12
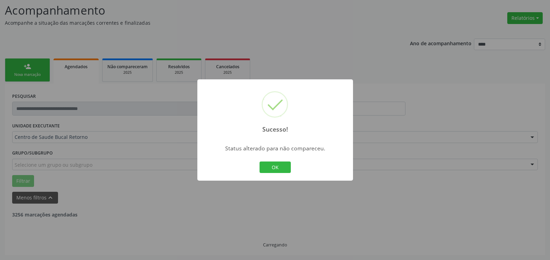
scroll to position [46, 0]
click at [274, 166] on button "OK" at bounding box center [275, 167] width 31 height 12
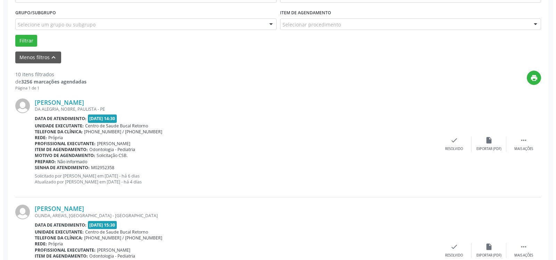
scroll to position [187, 0]
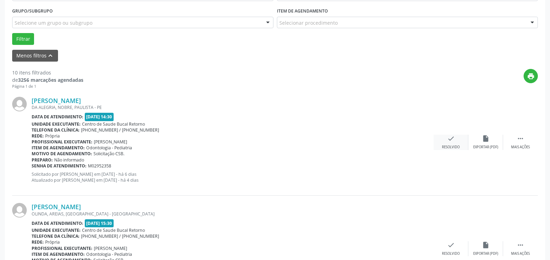
click at [452, 141] on icon "check" at bounding box center [451, 139] width 8 height 8
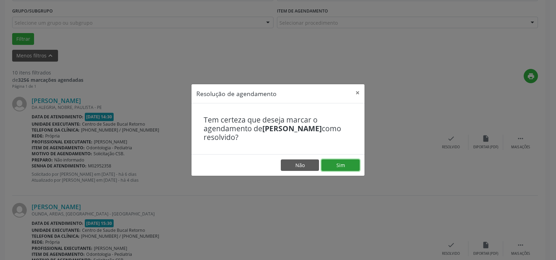
click at [349, 167] on button "Sim" at bounding box center [341, 165] width 38 height 12
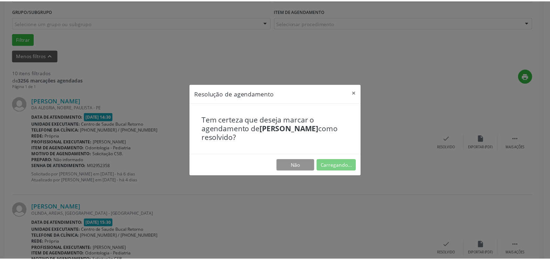
scroll to position [38, 0]
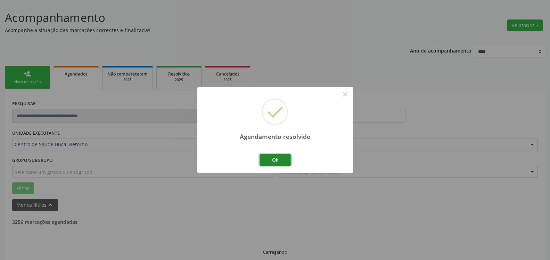
click at [279, 156] on button "Ok" at bounding box center [275, 160] width 31 height 12
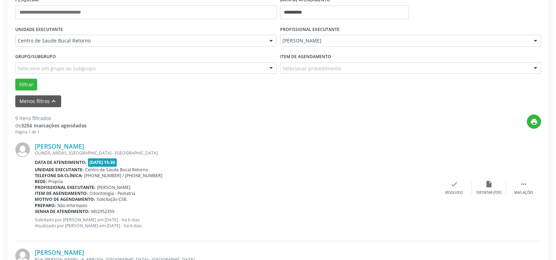
scroll to position [187, 0]
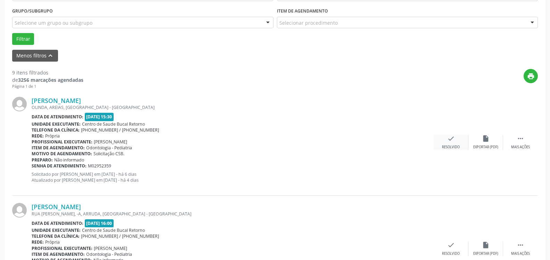
click at [451, 141] on icon "check" at bounding box center [451, 139] width 8 height 8
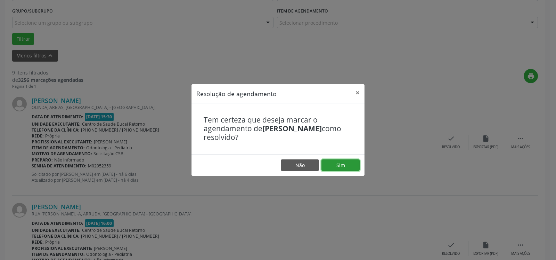
click at [346, 166] on button "Sim" at bounding box center [341, 165] width 38 height 12
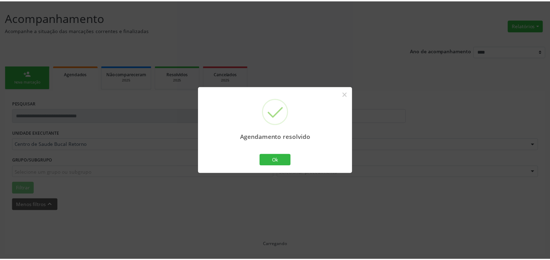
scroll to position [38, 0]
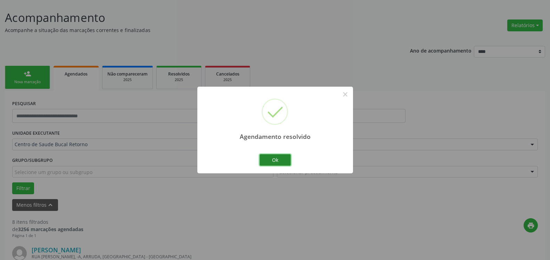
click at [285, 160] on button "Ok" at bounding box center [275, 160] width 31 height 12
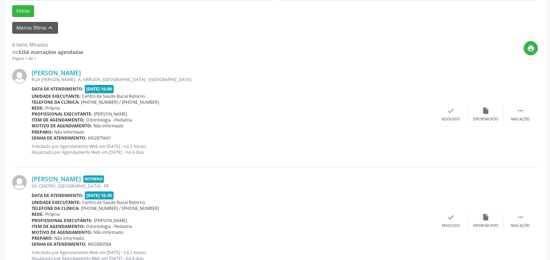
scroll to position [216, 0]
click at [522, 114] on icon "" at bounding box center [521, 110] width 8 height 8
click at [492, 112] on div "alarm_off Não compareceu" at bounding box center [486, 113] width 35 height 15
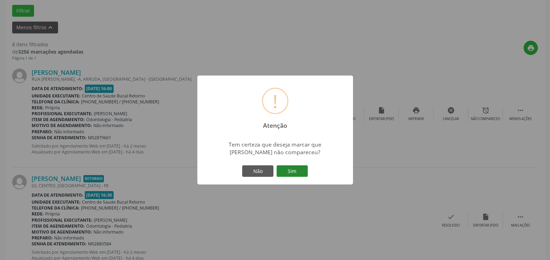
click at [290, 170] on button "Sim" at bounding box center [292, 171] width 31 height 12
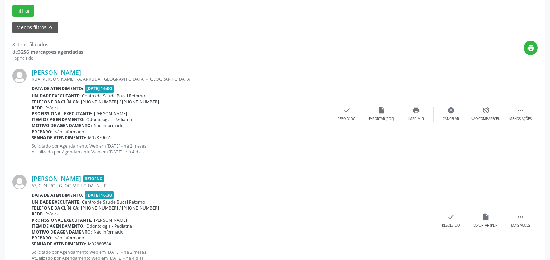
scroll to position [46, 0]
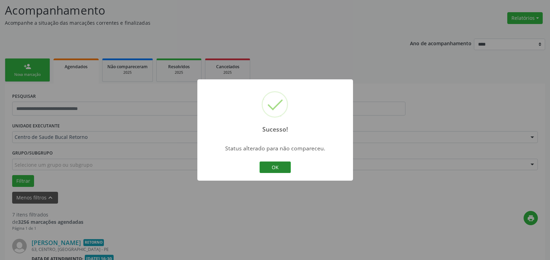
click at [270, 163] on button "OK" at bounding box center [275, 167] width 31 height 12
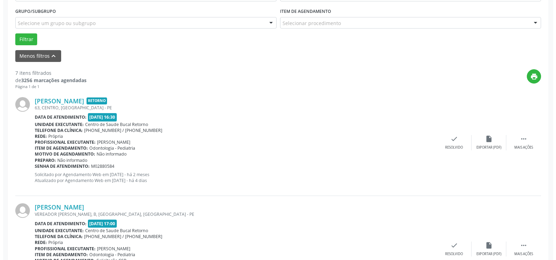
scroll to position [187, 0]
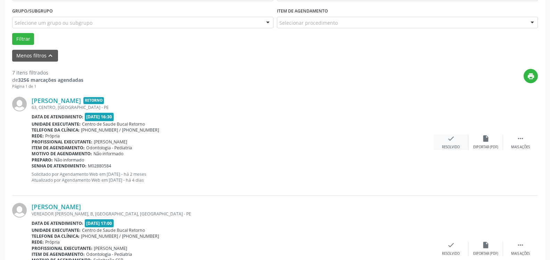
click at [450, 145] on div "check Resolvido" at bounding box center [451, 142] width 35 height 15
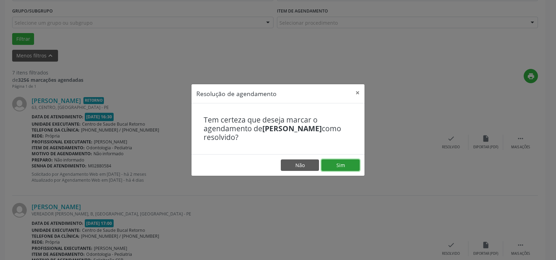
click at [348, 168] on button "Sim" at bounding box center [341, 165] width 38 height 12
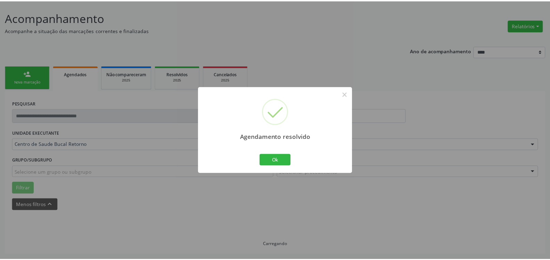
scroll to position [38, 0]
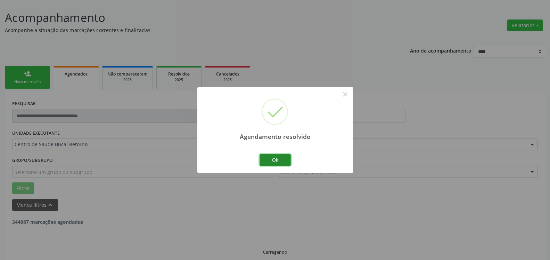
click at [271, 162] on button "Ok" at bounding box center [275, 160] width 31 height 12
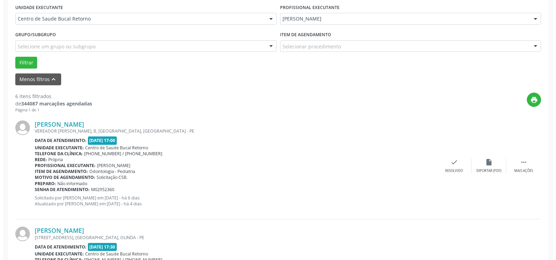
scroll to position [216, 0]
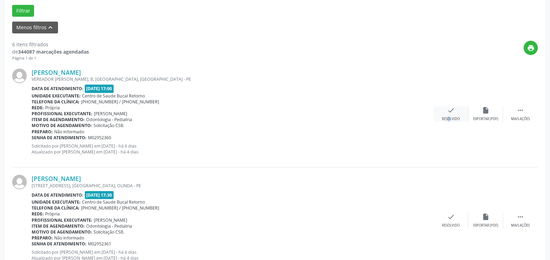
click at [444, 116] on div "check Resolvido" at bounding box center [451, 113] width 35 height 15
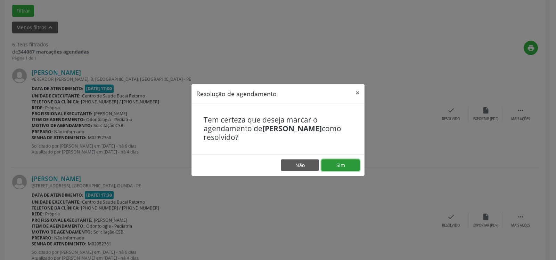
click at [342, 162] on button "Sim" at bounding box center [341, 165] width 38 height 12
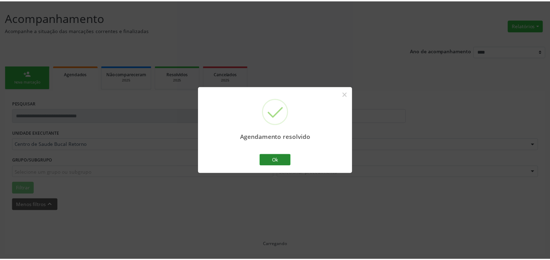
scroll to position [38, 0]
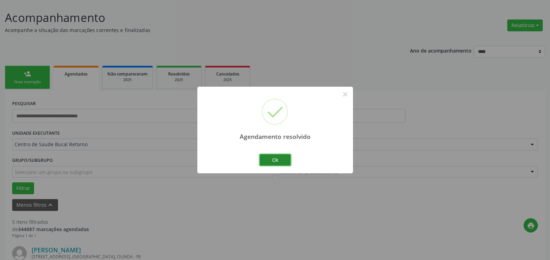
click at [281, 161] on button "Ok" at bounding box center [275, 160] width 31 height 12
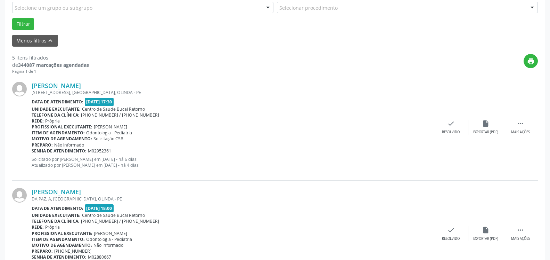
scroll to position [216, 0]
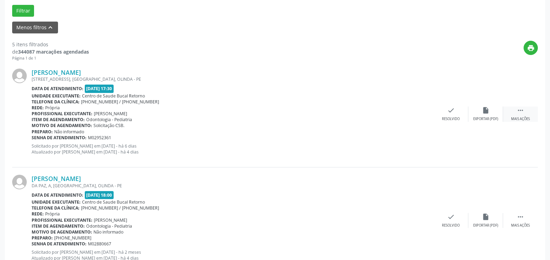
click at [526, 111] on div " Mais ações" at bounding box center [520, 113] width 35 height 15
click at [490, 112] on div "alarm_off Não compareceu" at bounding box center [486, 113] width 35 height 15
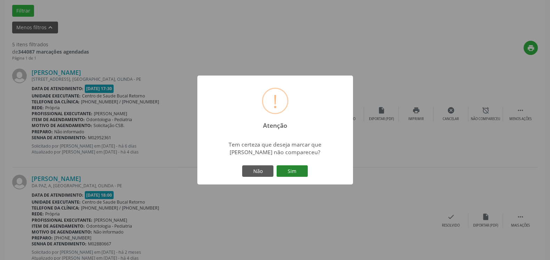
click at [295, 166] on button "Sim" at bounding box center [292, 171] width 31 height 12
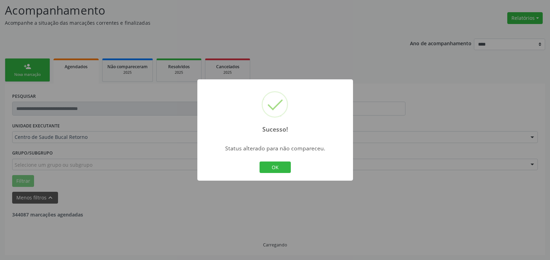
scroll to position [46, 0]
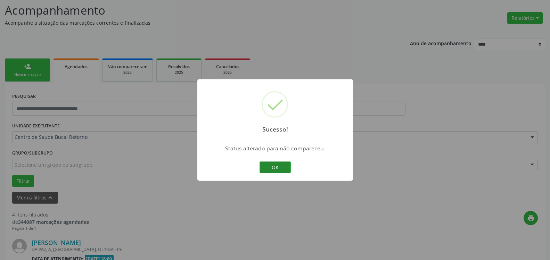
click at [272, 165] on button "OK" at bounding box center [275, 167] width 31 height 12
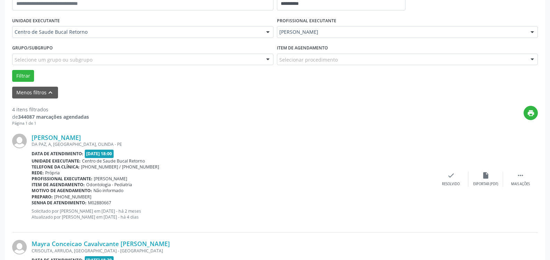
scroll to position [187, 0]
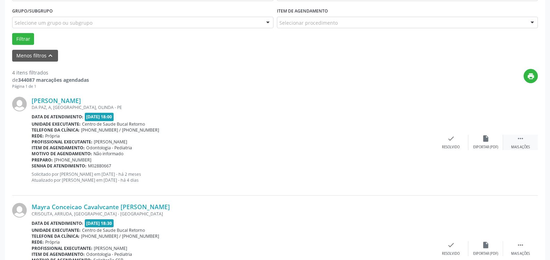
click at [523, 142] on icon "" at bounding box center [521, 139] width 8 height 8
click at [493, 142] on div "alarm_off Não compareceu" at bounding box center [486, 142] width 35 height 15
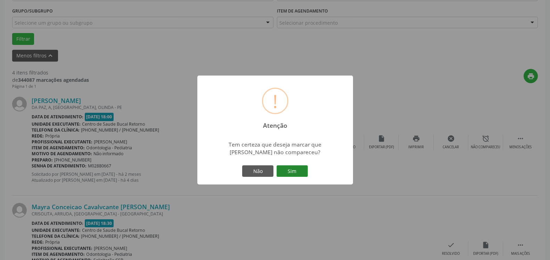
click at [299, 173] on button "Sim" at bounding box center [292, 171] width 31 height 12
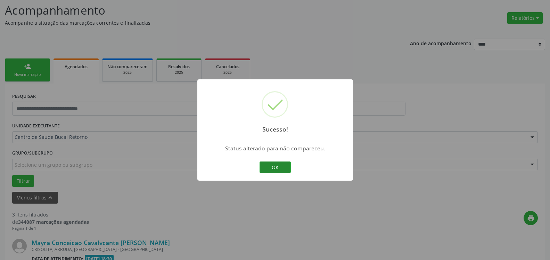
click at [267, 170] on button "OK" at bounding box center [275, 167] width 31 height 12
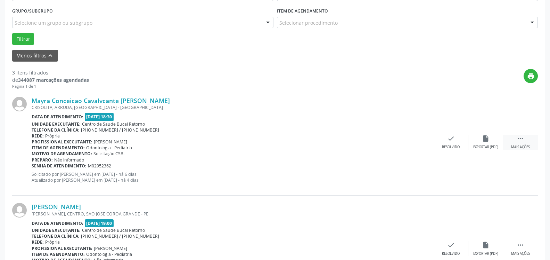
click at [523, 140] on icon "" at bounding box center [521, 139] width 8 height 8
click at [488, 139] on icon "alarm_off" at bounding box center [486, 139] width 8 height 8
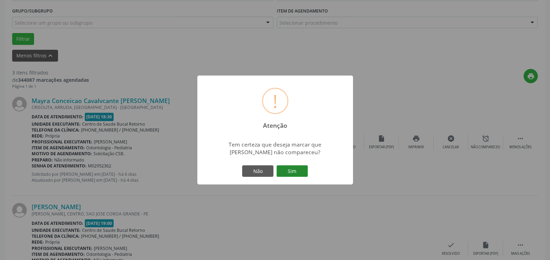
click at [299, 170] on button "Sim" at bounding box center [292, 171] width 31 height 12
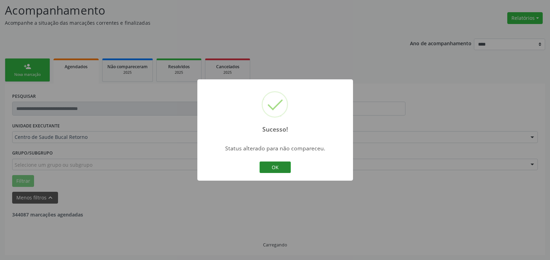
scroll to position [46, 0]
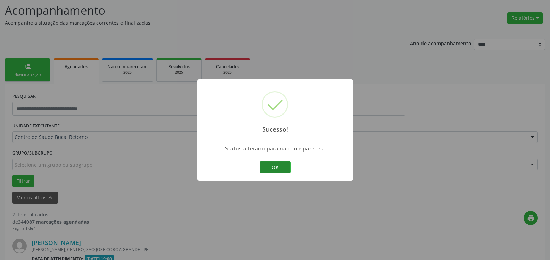
click at [273, 164] on button "OK" at bounding box center [275, 167] width 31 height 12
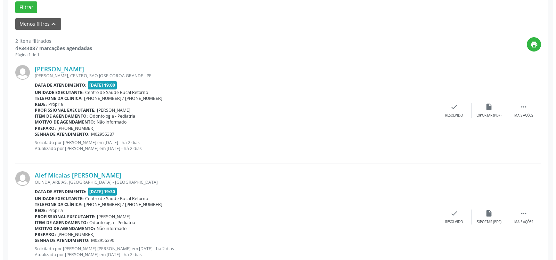
scroll to position [223, 0]
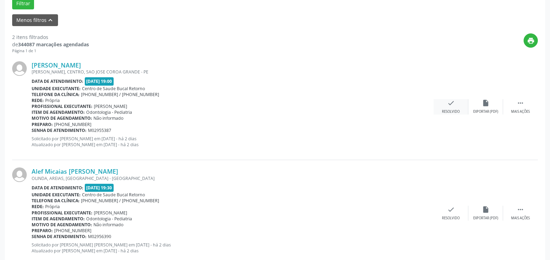
click at [449, 111] on div "Resolvido" at bounding box center [451, 111] width 18 height 5
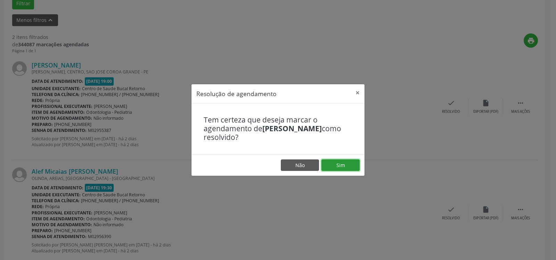
click at [351, 166] on button "Sim" at bounding box center [341, 165] width 38 height 12
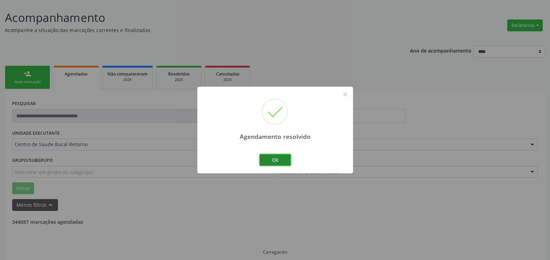
click at [285, 157] on button "Ok" at bounding box center [275, 160] width 31 height 12
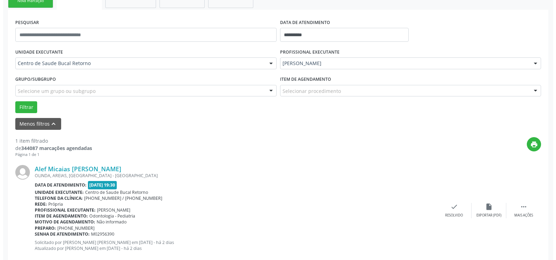
scroll to position [135, 0]
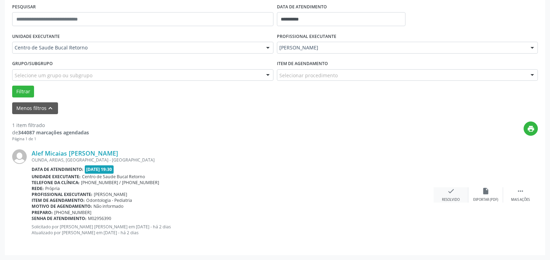
click at [452, 198] on div "Resolvido" at bounding box center [451, 199] width 18 height 5
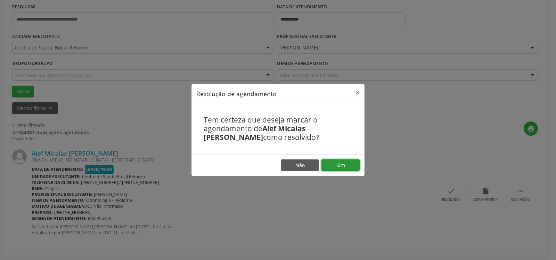
click at [348, 164] on button "Sim" at bounding box center [341, 165] width 38 height 12
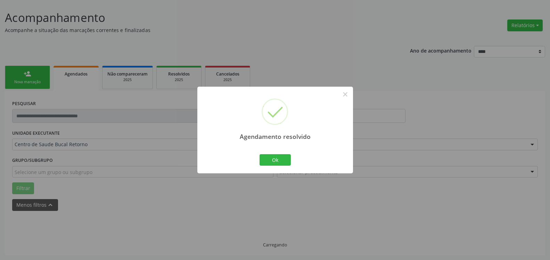
scroll to position [23, 0]
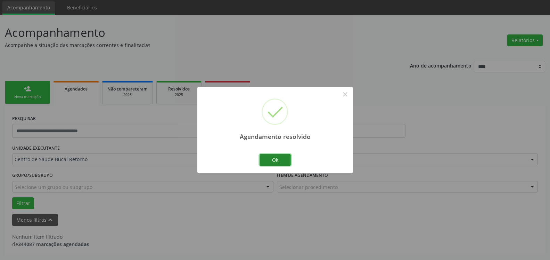
click at [278, 161] on button "Ok" at bounding box center [275, 160] width 31 height 12
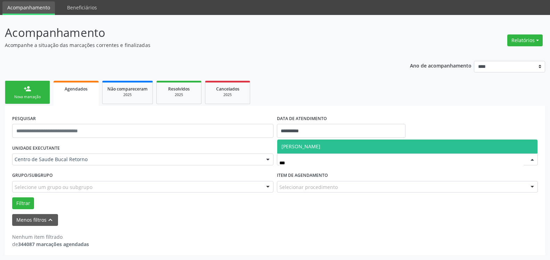
click at [299, 147] on span "[PERSON_NAME]" at bounding box center [301, 146] width 39 height 7
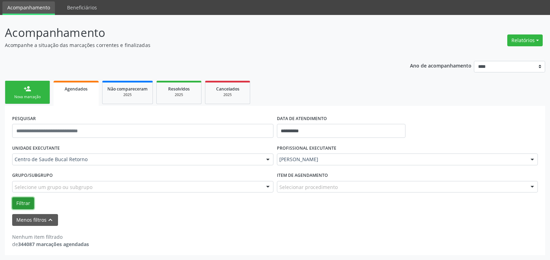
click at [17, 202] on button "Filtrar" at bounding box center [23, 203] width 22 height 12
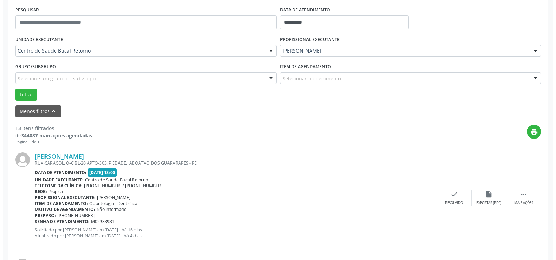
scroll to position [165, 0]
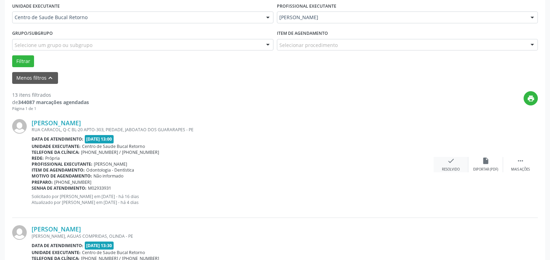
click at [451, 162] on icon "check" at bounding box center [451, 161] width 8 height 8
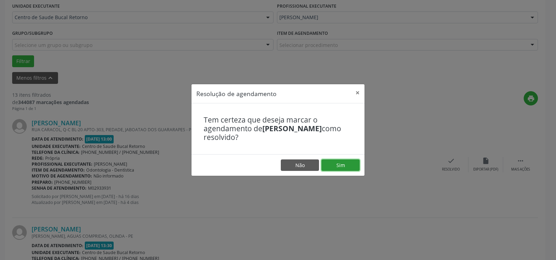
click at [350, 165] on button "Sim" at bounding box center [341, 165] width 38 height 12
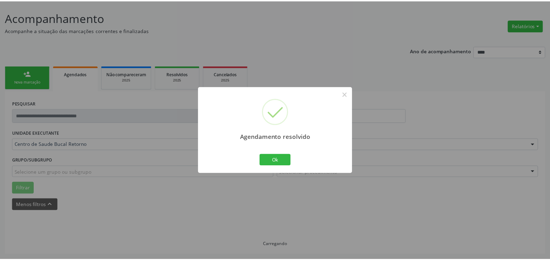
scroll to position [38, 0]
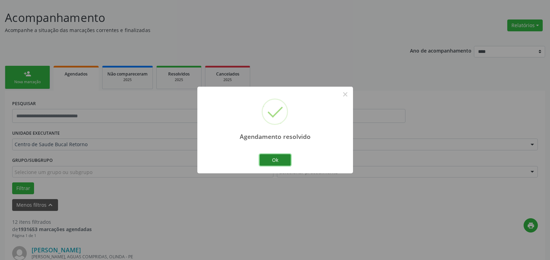
click at [277, 160] on button "Ok" at bounding box center [275, 160] width 31 height 12
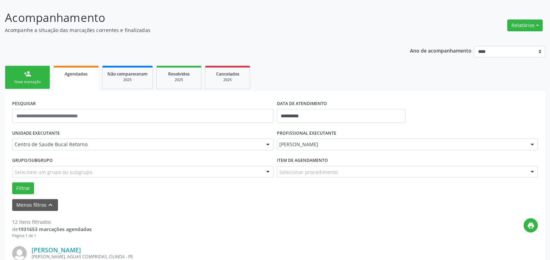
scroll to position [180, 0]
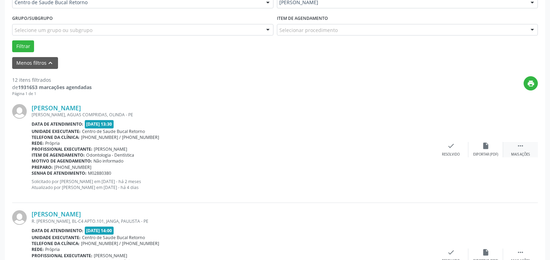
click at [522, 147] on icon "" at bounding box center [521, 146] width 8 height 8
click at [490, 149] on div "alarm_off Não compareceu" at bounding box center [486, 149] width 35 height 15
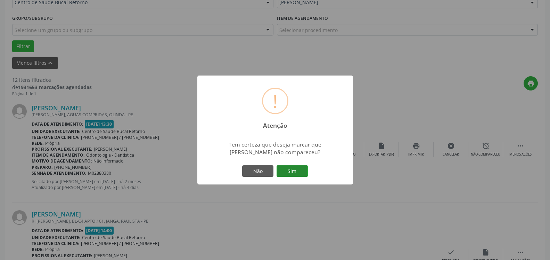
click at [301, 170] on button "Sim" at bounding box center [292, 171] width 31 height 12
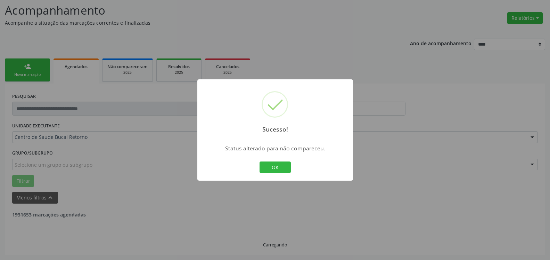
scroll to position [46, 0]
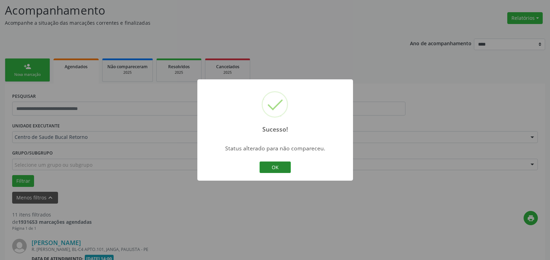
click at [272, 166] on button "OK" at bounding box center [275, 167] width 31 height 12
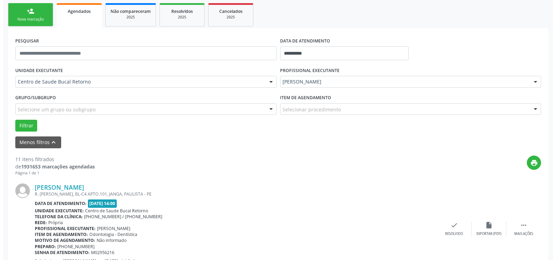
scroll to position [116, 0]
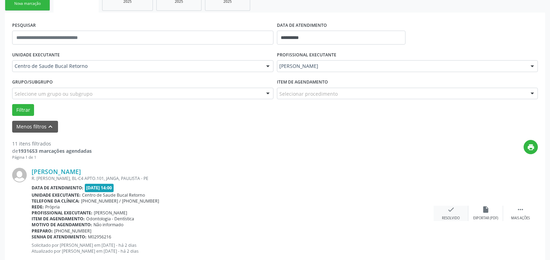
click at [446, 210] on div "check Resolvido" at bounding box center [451, 212] width 35 height 15
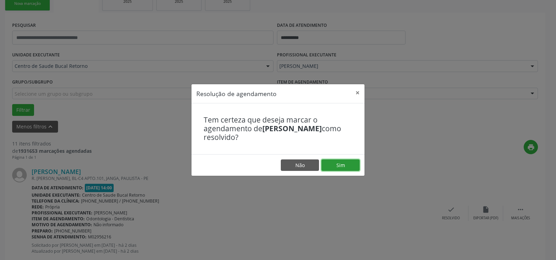
click at [348, 163] on button "Sim" at bounding box center [341, 165] width 38 height 12
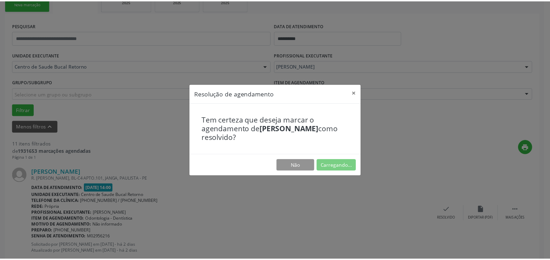
scroll to position [38, 0]
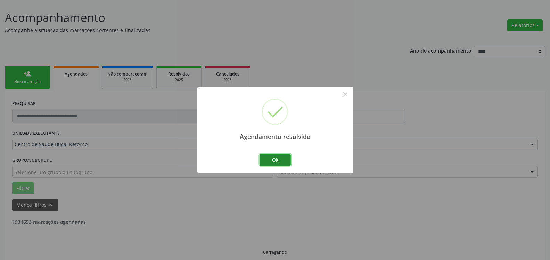
click at [269, 160] on button "Ok" at bounding box center [275, 160] width 31 height 12
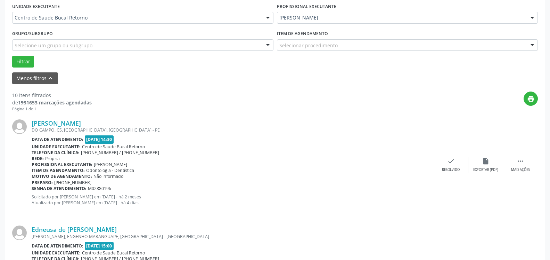
scroll to position [180, 0]
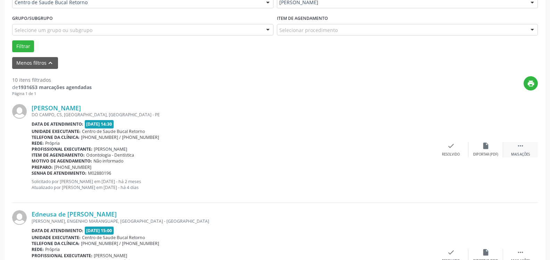
click at [526, 149] on div " Mais ações" at bounding box center [520, 149] width 35 height 15
click at [489, 148] on icon "alarm_off" at bounding box center [486, 146] width 8 height 8
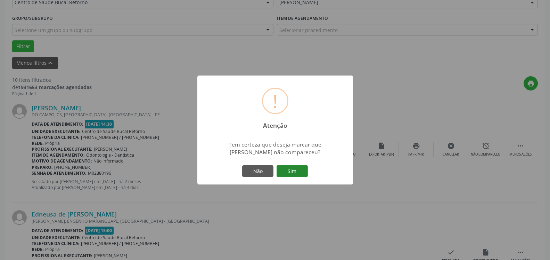
click at [300, 170] on button "Sim" at bounding box center [292, 171] width 31 height 12
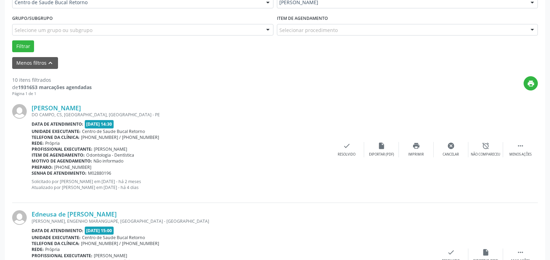
scroll to position [46, 0]
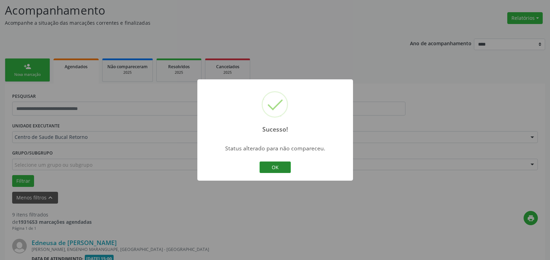
click at [274, 167] on button "OK" at bounding box center [275, 167] width 31 height 12
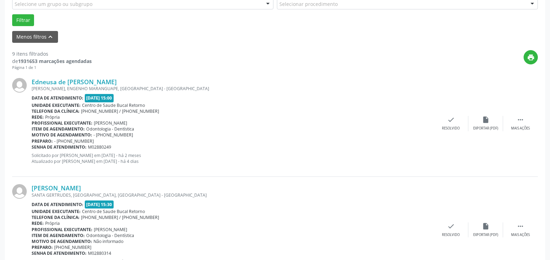
scroll to position [223, 0]
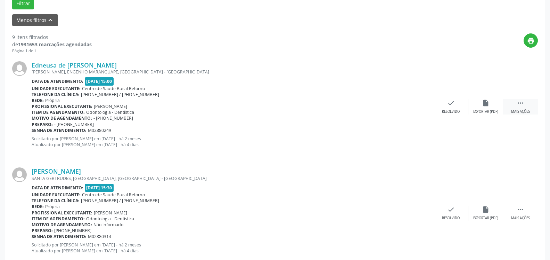
click at [526, 107] on div " Mais ações" at bounding box center [520, 106] width 35 height 15
click at [494, 106] on div "alarm_off Não compareceu" at bounding box center [486, 106] width 35 height 15
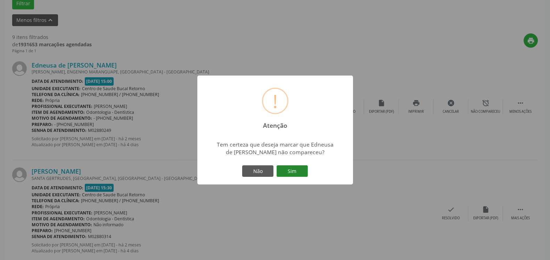
click at [301, 173] on button "Sim" at bounding box center [292, 171] width 31 height 12
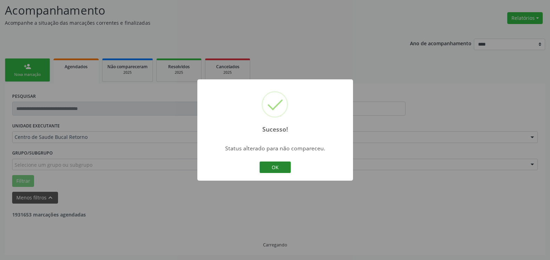
scroll to position [46, 0]
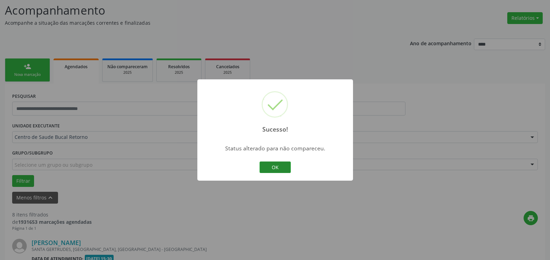
click at [273, 164] on button "OK" at bounding box center [275, 167] width 31 height 12
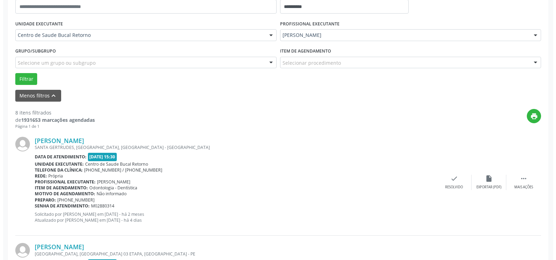
scroll to position [152, 0]
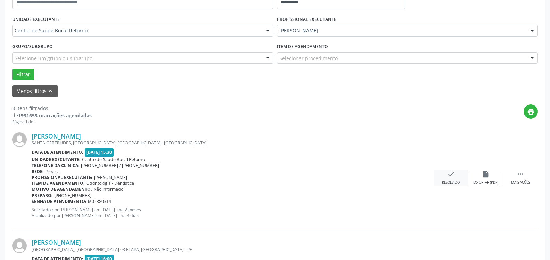
click at [446, 180] on div "check Resolvido" at bounding box center [451, 177] width 35 height 15
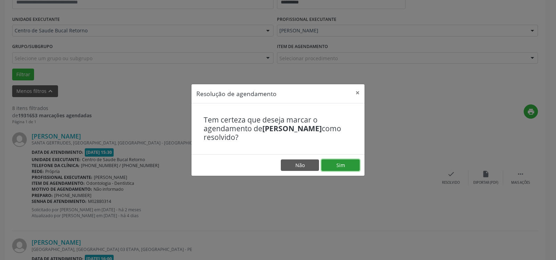
click at [347, 168] on button "Sim" at bounding box center [341, 165] width 38 height 12
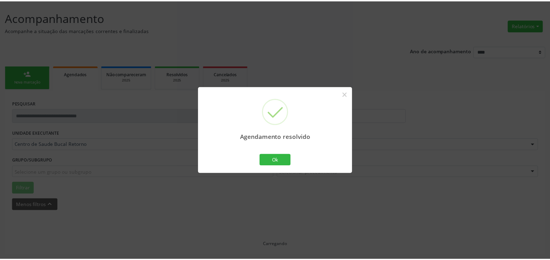
scroll to position [38, 0]
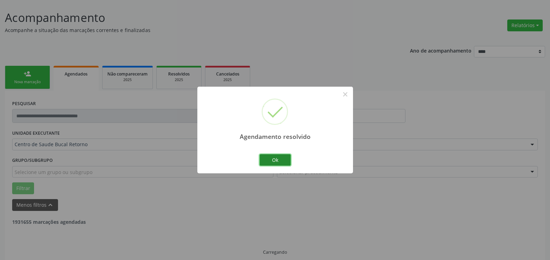
click at [270, 161] on button "Ok" at bounding box center [275, 160] width 31 height 12
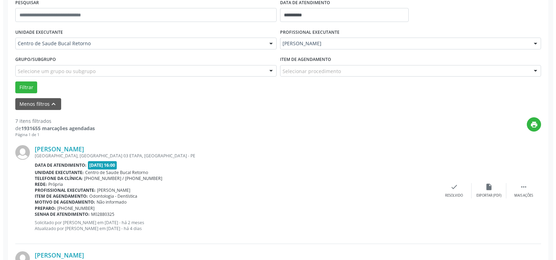
scroll to position [152, 0]
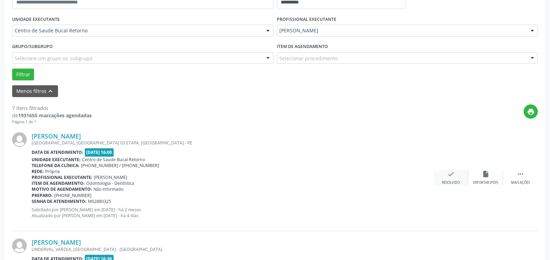
click at [444, 177] on div "check Resolvido" at bounding box center [451, 177] width 35 height 15
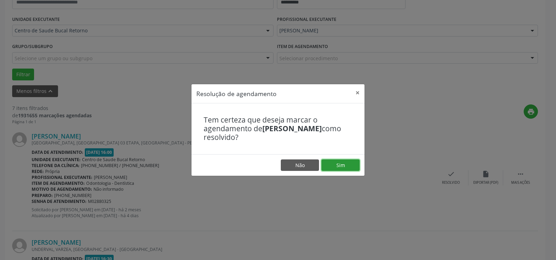
click at [336, 167] on button "Sim" at bounding box center [341, 165] width 38 height 12
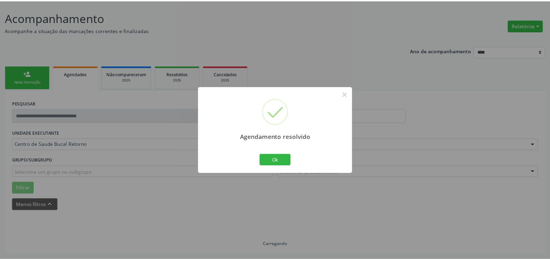
scroll to position [38, 0]
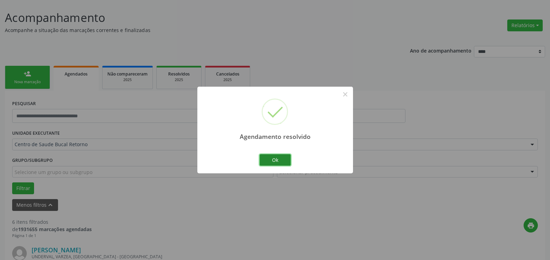
click at [274, 160] on button "Ok" at bounding box center [275, 160] width 31 height 12
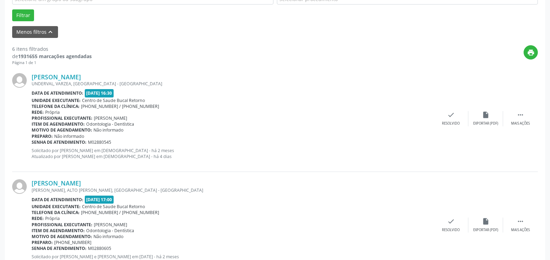
scroll to position [216, 0]
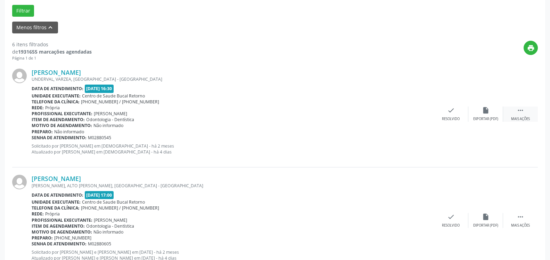
click at [522, 111] on icon "" at bounding box center [521, 110] width 8 height 8
click at [496, 115] on div "alarm_off Não compareceu" at bounding box center [486, 113] width 35 height 15
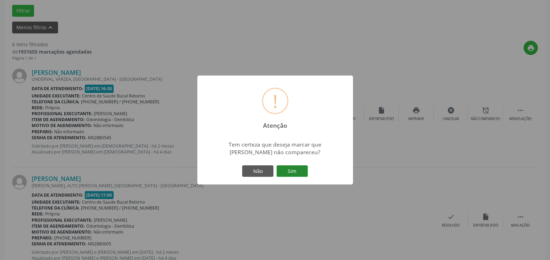
click at [303, 176] on button "Sim" at bounding box center [292, 171] width 31 height 12
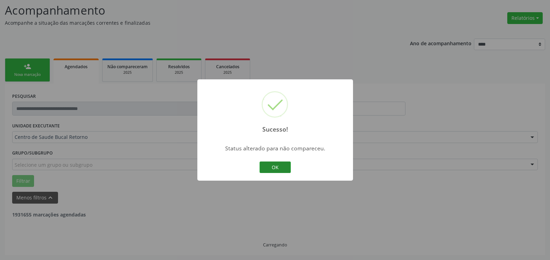
scroll to position [46, 0]
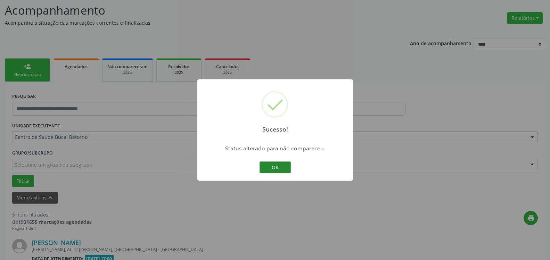
click at [275, 163] on button "OK" at bounding box center [275, 167] width 31 height 12
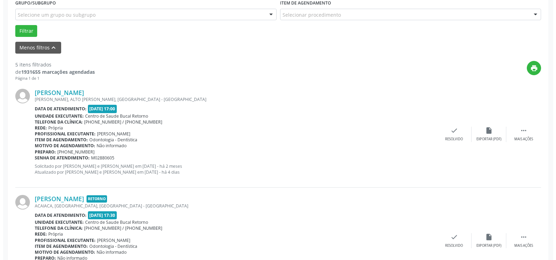
scroll to position [223, 0]
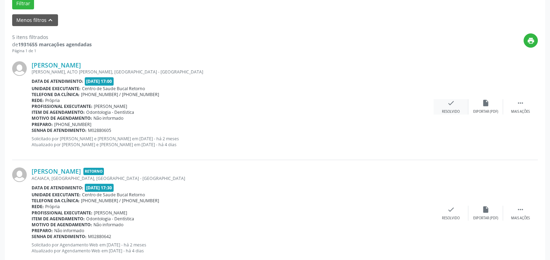
click at [452, 109] on div "check Resolvido" at bounding box center [451, 106] width 35 height 15
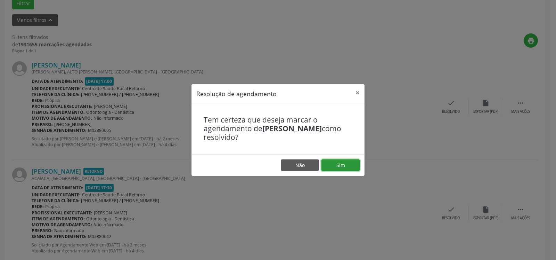
click at [344, 166] on button "Sim" at bounding box center [341, 165] width 38 height 12
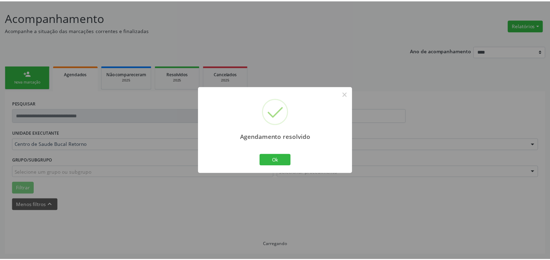
scroll to position [38, 0]
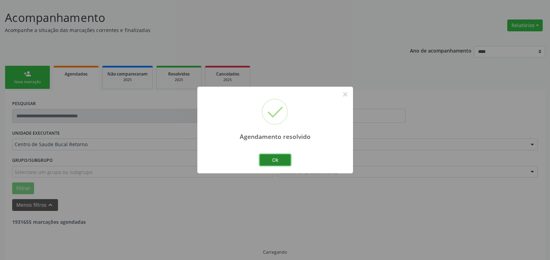
click at [286, 162] on button "Ok" at bounding box center [275, 160] width 31 height 12
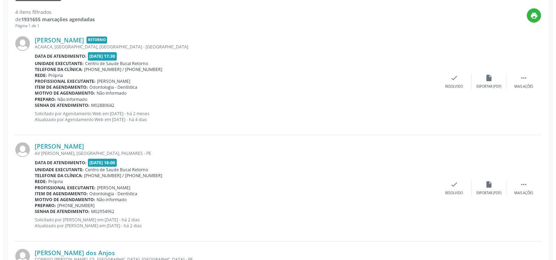
scroll to position [251, 0]
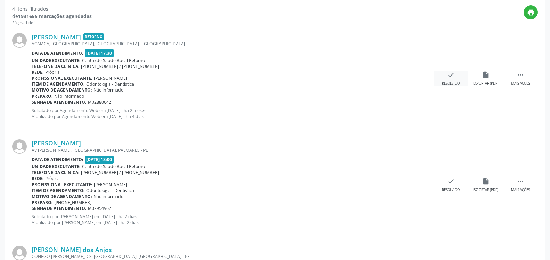
click at [452, 77] on icon "check" at bounding box center [451, 75] width 8 height 8
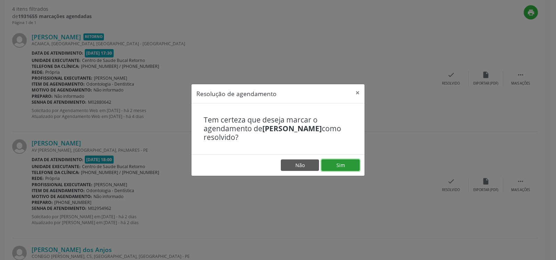
click at [339, 167] on button "Sim" at bounding box center [341, 165] width 38 height 12
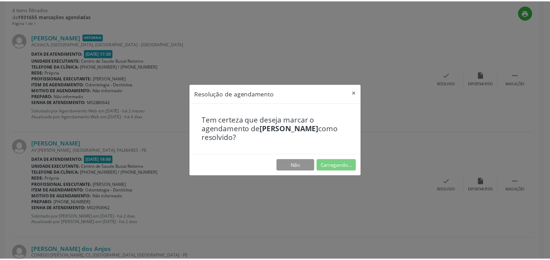
scroll to position [38, 0]
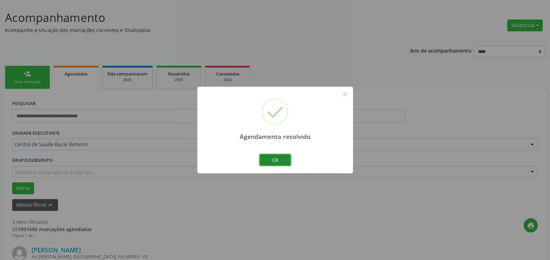
click at [272, 159] on button "Ok" at bounding box center [275, 160] width 31 height 12
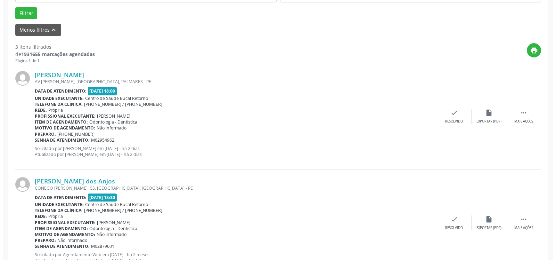
scroll to position [216, 0]
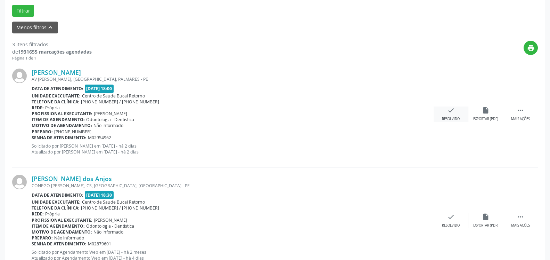
click at [452, 114] on icon "check" at bounding box center [451, 110] width 8 height 8
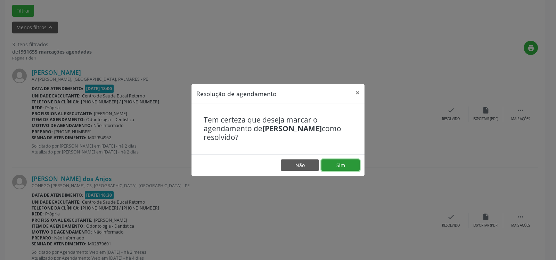
drag, startPoint x: 351, startPoint y: 166, endPoint x: 243, endPoint y: 175, distance: 108.5
click at [350, 166] on button "Sim" at bounding box center [341, 165] width 38 height 12
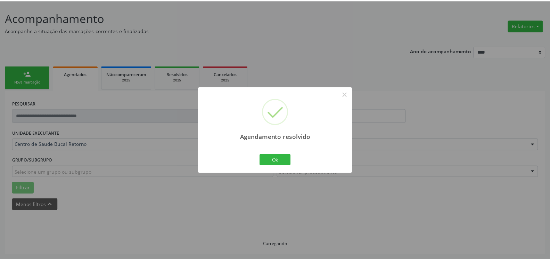
scroll to position [38, 0]
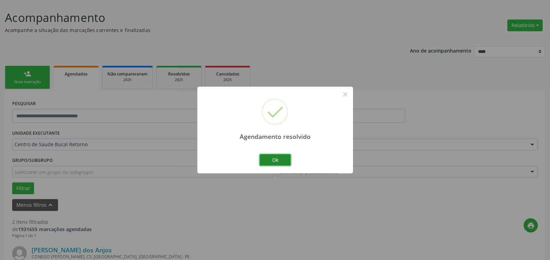
click at [278, 161] on button "Ok" at bounding box center [275, 160] width 31 height 12
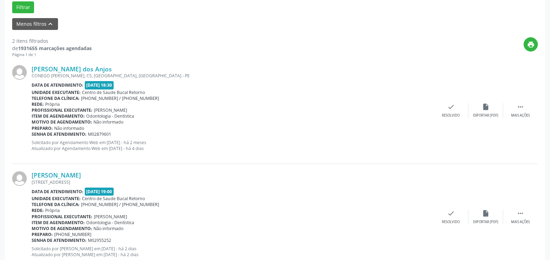
scroll to position [241, 0]
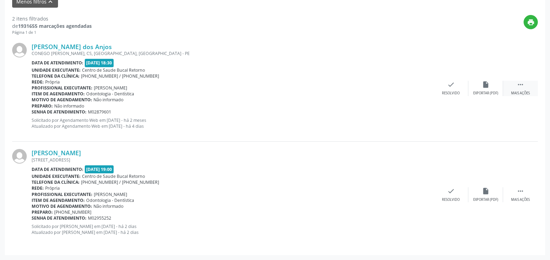
click at [520, 83] on icon "" at bounding box center [521, 85] width 8 height 8
click at [486, 85] on icon "alarm_off" at bounding box center [486, 85] width 8 height 8
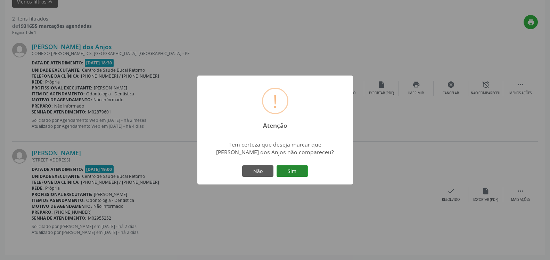
click at [298, 170] on button "Sim" at bounding box center [292, 171] width 31 height 12
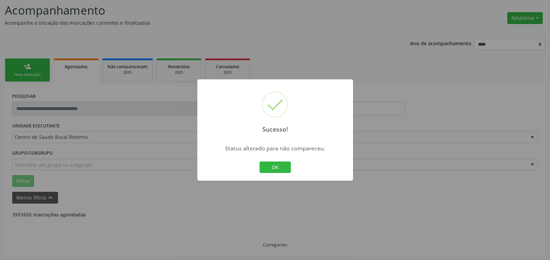
scroll to position [46, 0]
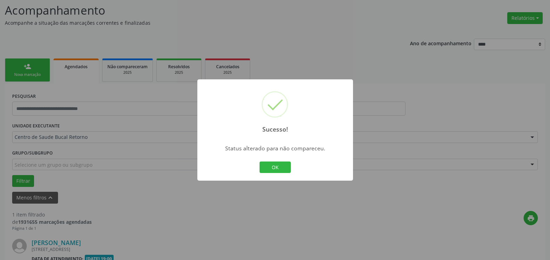
click at [265, 167] on button "OK" at bounding box center [275, 167] width 31 height 12
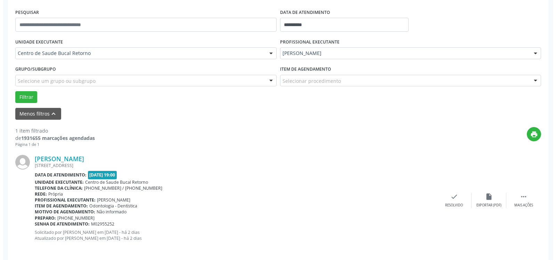
scroll to position [135, 0]
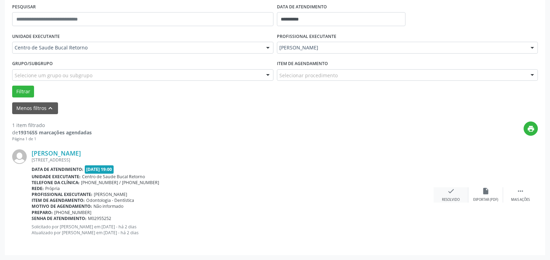
click at [450, 194] on icon "check" at bounding box center [451, 191] width 8 height 8
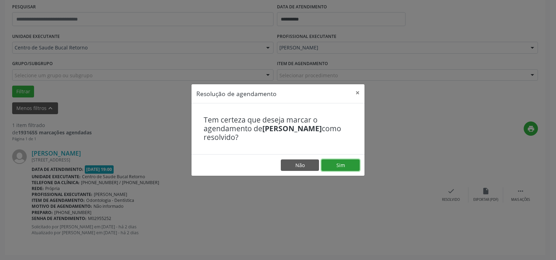
click at [338, 166] on button "Sim" at bounding box center [341, 165] width 38 height 12
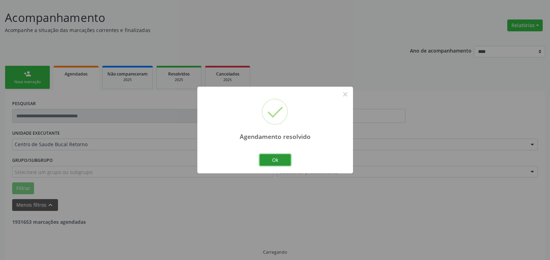
click at [283, 161] on button "Ok" at bounding box center [275, 160] width 31 height 12
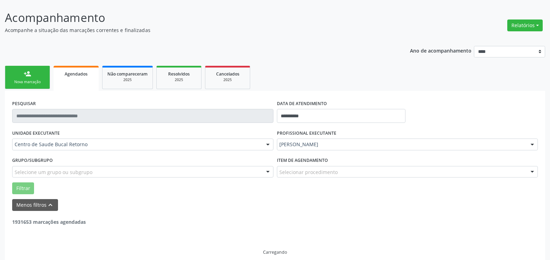
scroll to position [23, 0]
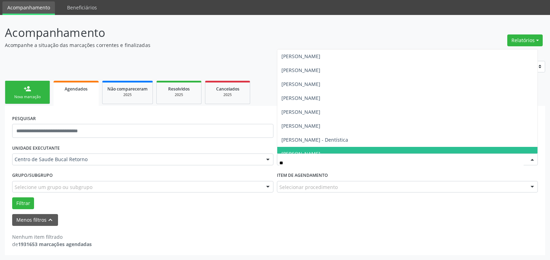
type input "***"
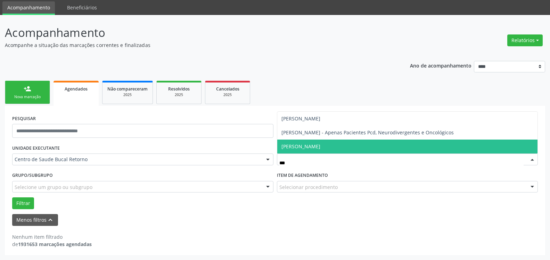
click at [321, 147] on span "[PERSON_NAME]" at bounding box center [301, 146] width 39 height 7
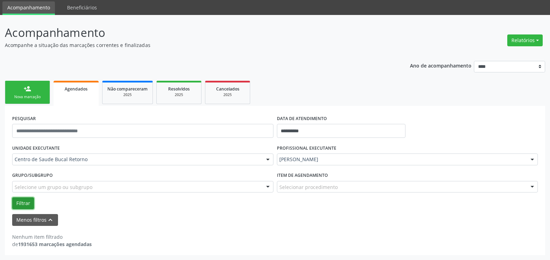
click at [23, 202] on button "Filtrar" at bounding box center [23, 203] width 22 height 12
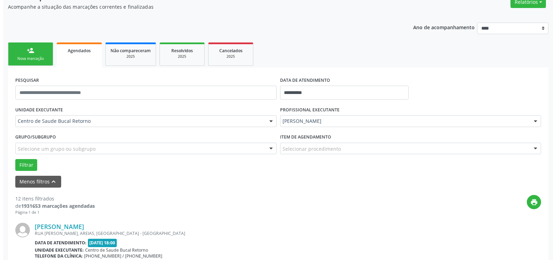
scroll to position [165, 0]
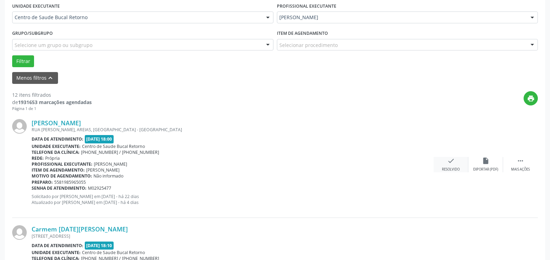
click at [453, 164] on icon "check" at bounding box center [451, 161] width 8 height 8
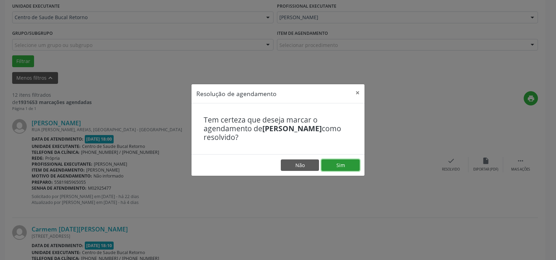
click at [341, 164] on button "Sim" at bounding box center [341, 165] width 38 height 12
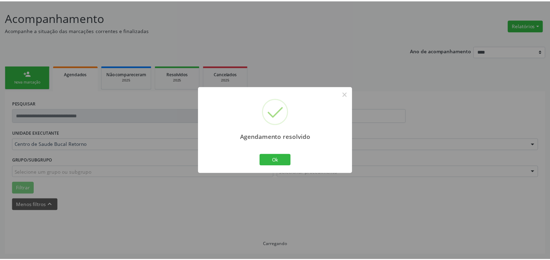
scroll to position [38, 0]
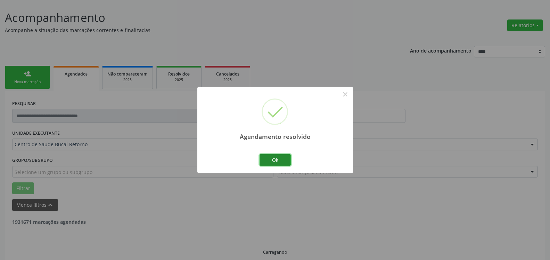
click at [272, 157] on button "Ok" at bounding box center [275, 160] width 31 height 12
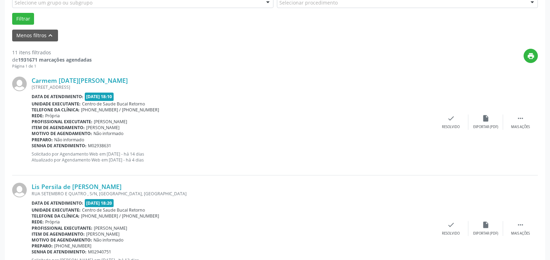
scroll to position [216, 0]
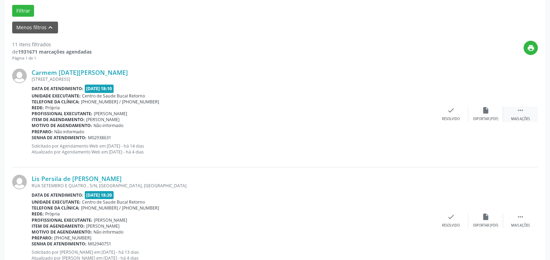
click at [521, 117] on div "Mais ações" at bounding box center [520, 118] width 19 height 5
click at [487, 121] on div "Não compareceu" at bounding box center [486, 118] width 30 height 5
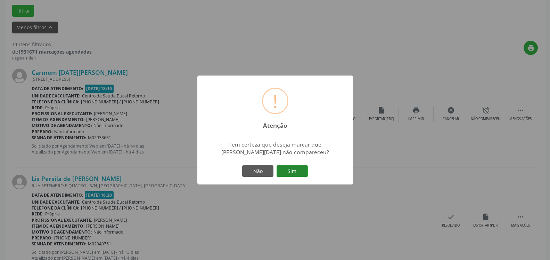
click at [299, 172] on button "Sim" at bounding box center [292, 171] width 31 height 12
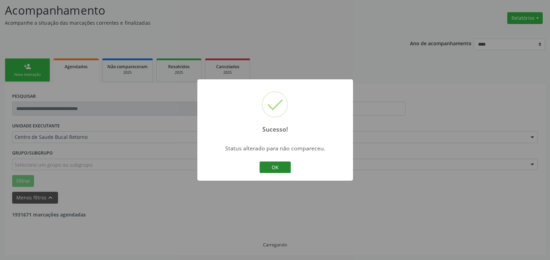
click at [285, 166] on button "OK" at bounding box center [275, 167] width 31 height 12
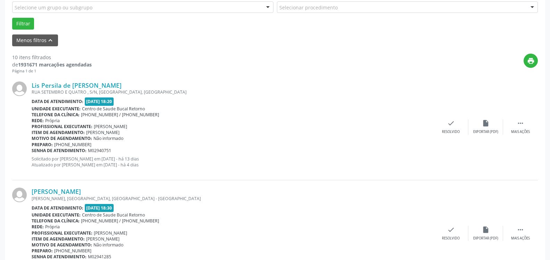
scroll to position [223, 0]
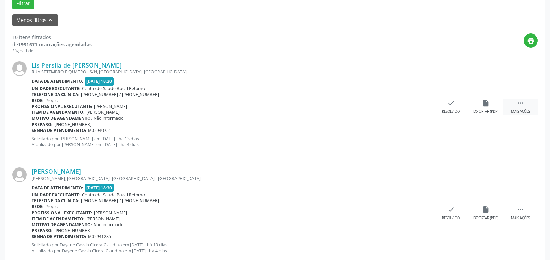
click at [523, 111] on div "Mais ações" at bounding box center [520, 111] width 19 height 5
click at [478, 107] on div "alarm_off Não compareceu" at bounding box center [486, 106] width 35 height 15
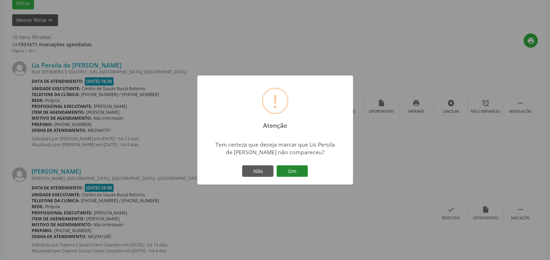
click at [290, 174] on button "Sim" at bounding box center [292, 171] width 31 height 12
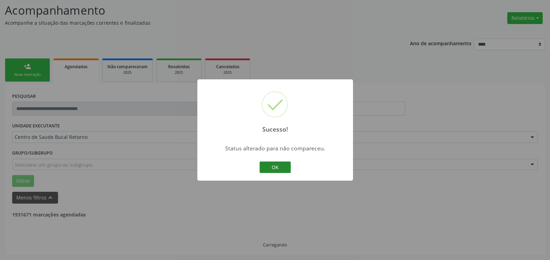
scroll to position [46, 0]
click at [276, 167] on button "OK" at bounding box center [275, 167] width 31 height 12
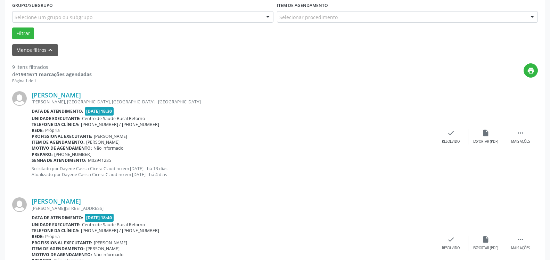
scroll to position [223, 0]
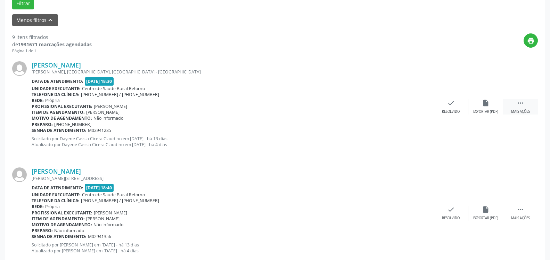
click at [518, 103] on icon "" at bounding box center [521, 103] width 8 height 8
click at [490, 109] on div "alarm_off Não compareceu" at bounding box center [486, 106] width 35 height 15
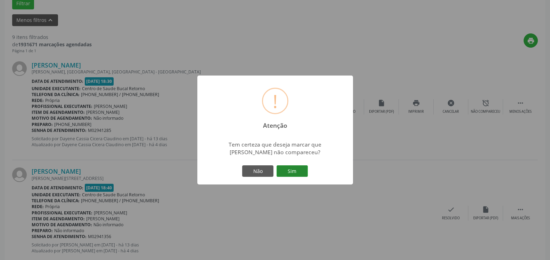
click at [304, 169] on button "Sim" at bounding box center [292, 171] width 31 height 12
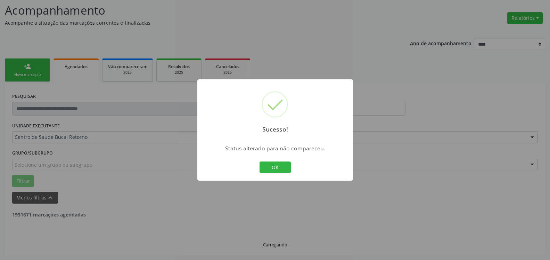
scroll to position [46, 0]
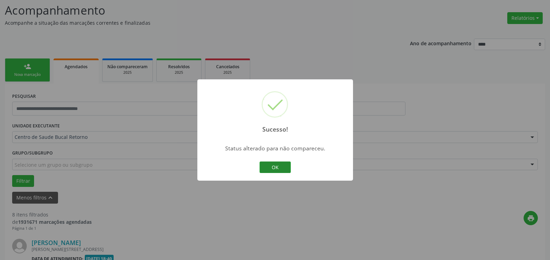
click at [268, 166] on button "OK" at bounding box center [275, 167] width 31 height 12
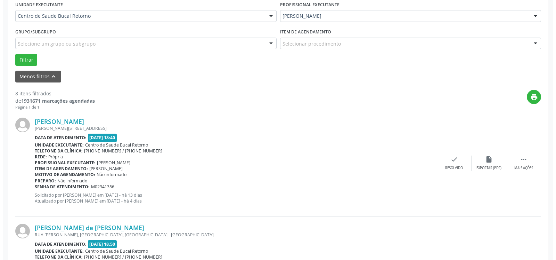
scroll to position [187, 0]
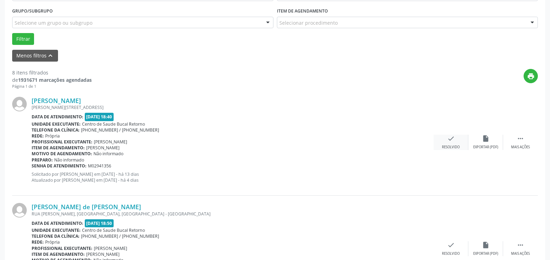
click at [451, 137] on icon "check" at bounding box center [451, 139] width 8 height 8
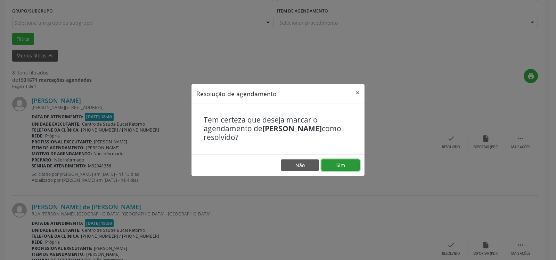
click at [355, 162] on button "Sim" at bounding box center [341, 165] width 38 height 12
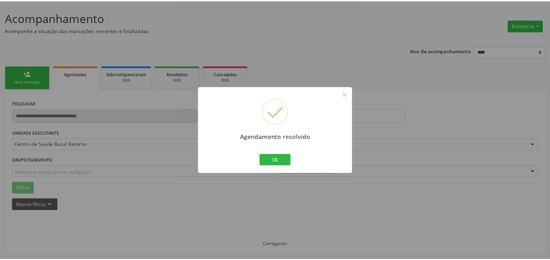
scroll to position [38, 0]
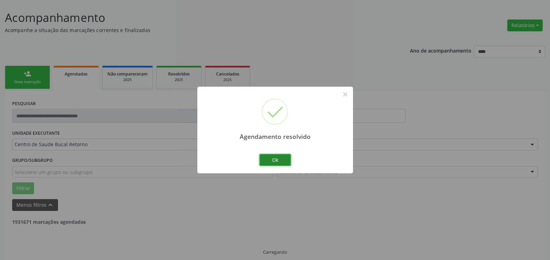
click at [284, 160] on button "Ok" at bounding box center [275, 160] width 31 height 12
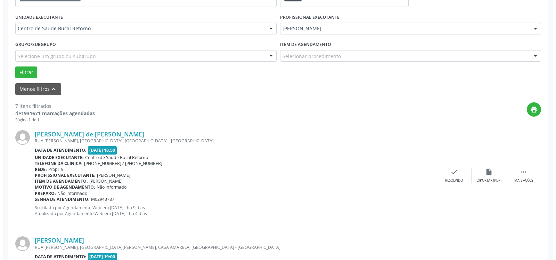
scroll to position [251, 0]
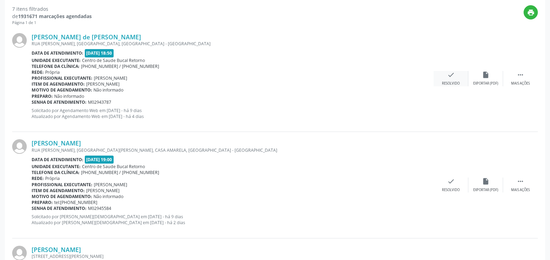
click at [452, 77] on icon "check" at bounding box center [451, 75] width 8 height 8
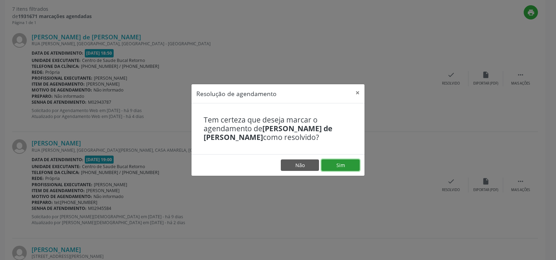
click at [342, 166] on button "Sim" at bounding box center [341, 165] width 38 height 12
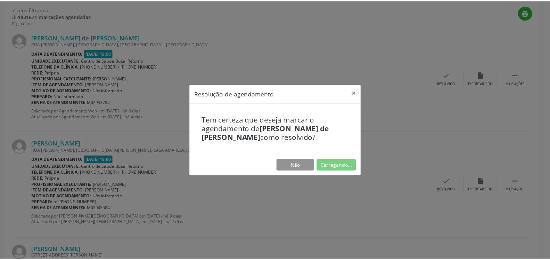
scroll to position [38, 0]
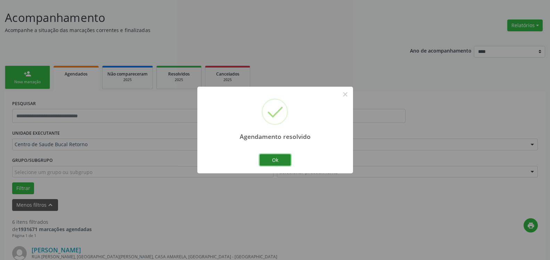
click at [281, 158] on button "Ok" at bounding box center [275, 160] width 31 height 12
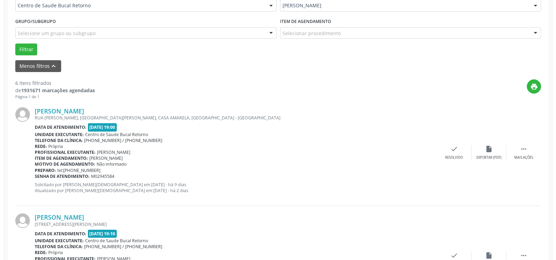
scroll to position [251, 0]
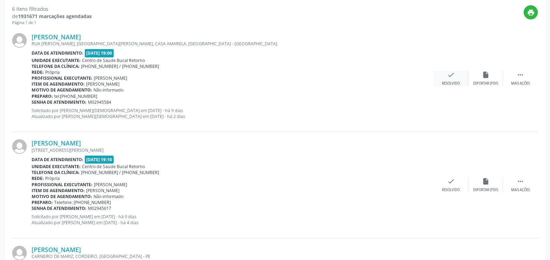
click at [450, 78] on icon "check" at bounding box center [451, 75] width 8 height 8
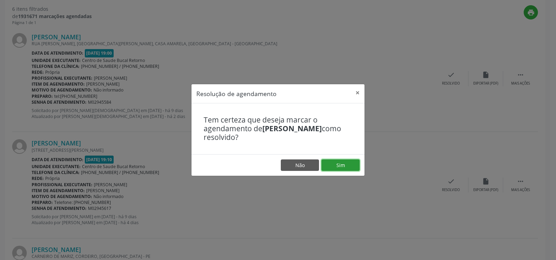
drag, startPoint x: 355, startPoint y: 167, endPoint x: 352, endPoint y: 167, distance: 3.5
click at [355, 167] on button "Sim" at bounding box center [341, 165] width 38 height 12
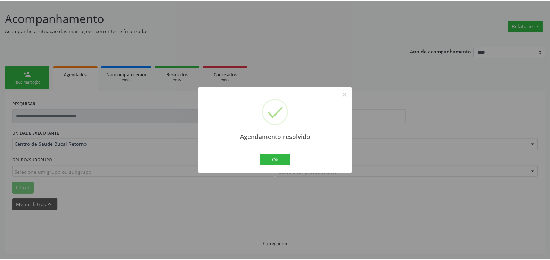
scroll to position [38, 0]
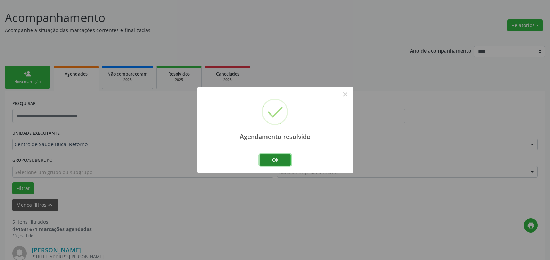
click at [273, 158] on button "Ok" at bounding box center [275, 160] width 31 height 12
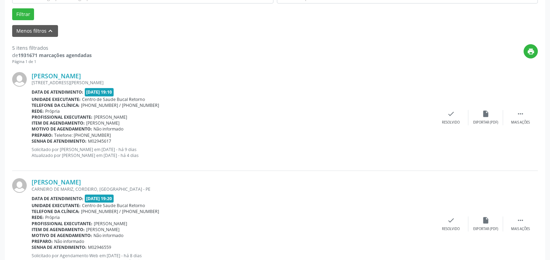
scroll to position [216, 0]
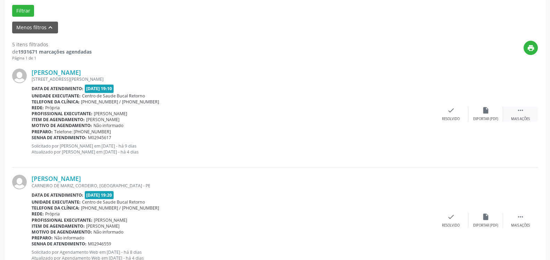
click at [523, 112] on icon "" at bounding box center [521, 110] width 8 height 8
click at [497, 115] on div "alarm_off Não compareceu" at bounding box center [486, 113] width 35 height 15
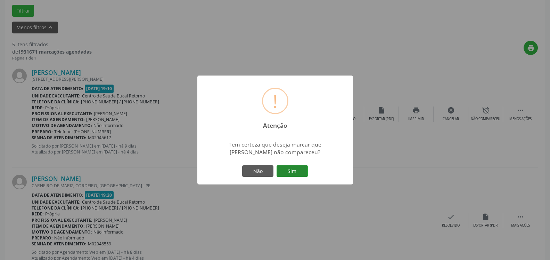
click at [297, 170] on button "Sim" at bounding box center [292, 171] width 31 height 12
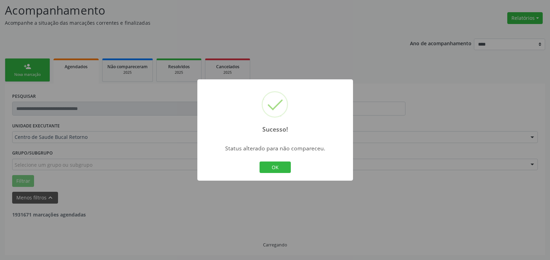
scroll to position [46, 0]
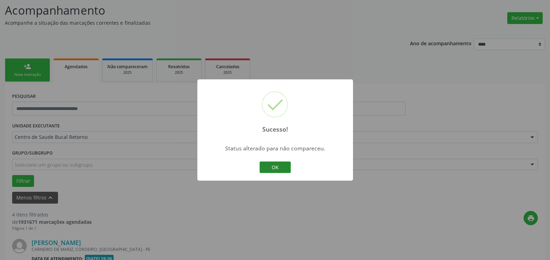
click at [280, 169] on button "OK" at bounding box center [275, 167] width 31 height 12
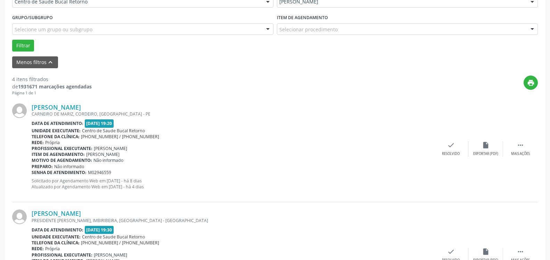
scroll to position [187, 0]
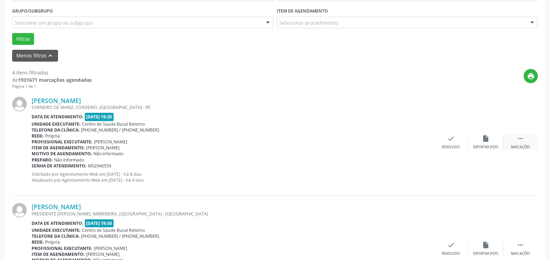
click at [519, 136] on icon "" at bounding box center [521, 139] width 8 height 8
click at [494, 139] on div "alarm_off Não compareceu" at bounding box center [486, 142] width 35 height 15
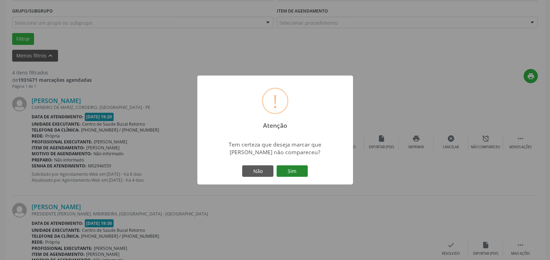
click at [293, 171] on button "Sim" at bounding box center [292, 171] width 31 height 12
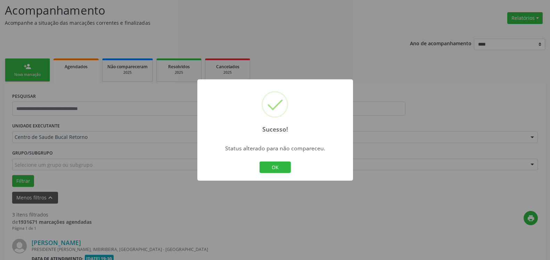
click at [275, 167] on button "OK" at bounding box center [275, 167] width 31 height 12
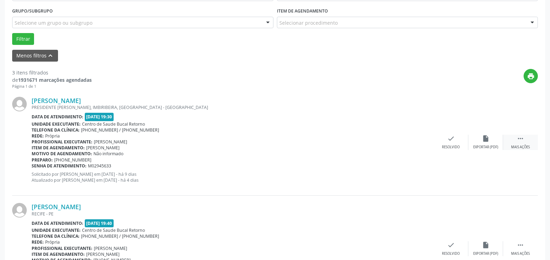
click at [514, 141] on div " Mais ações" at bounding box center [520, 142] width 35 height 15
click at [482, 145] on div "alarm_off Não compareceu" at bounding box center [486, 142] width 35 height 15
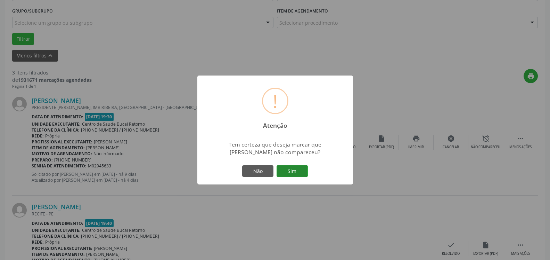
click at [304, 170] on button "Sim" at bounding box center [292, 171] width 31 height 12
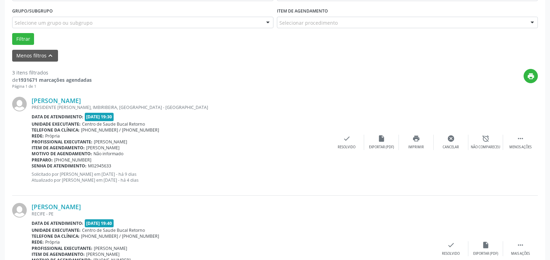
scroll to position [46, 0]
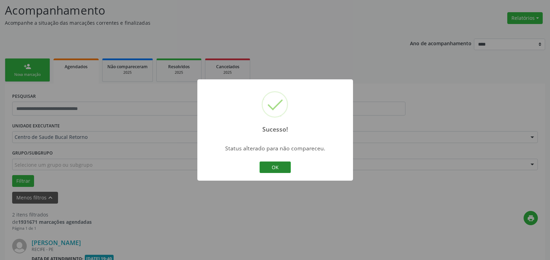
click at [273, 167] on button "OK" at bounding box center [275, 167] width 31 height 12
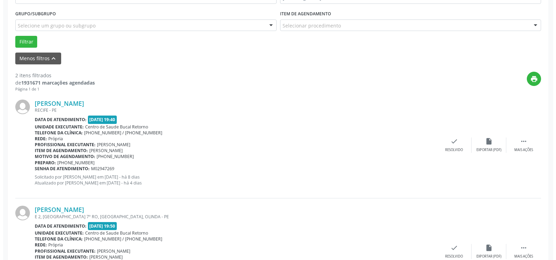
scroll to position [223, 0]
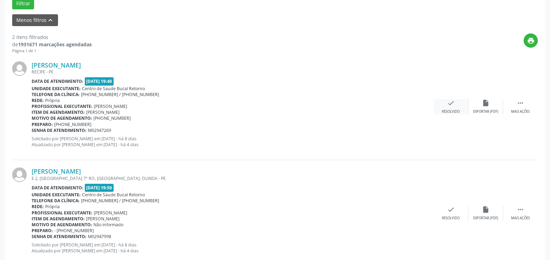
click at [457, 107] on div "check Resolvido" at bounding box center [451, 106] width 35 height 15
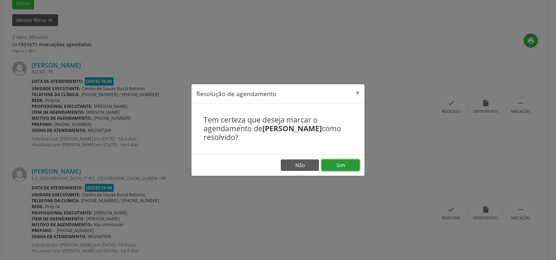
click at [345, 169] on button "Sim" at bounding box center [341, 165] width 38 height 12
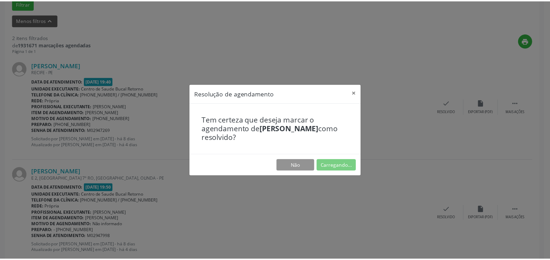
scroll to position [38, 0]
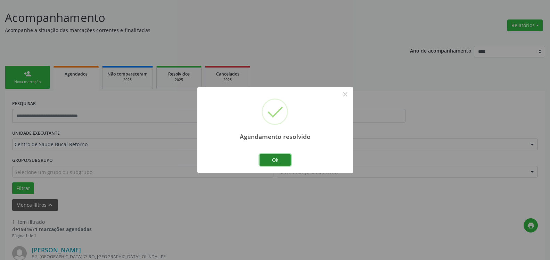
click at [283, 158] on button "Ok" at bounding box center [275, 160] width 31 height 12
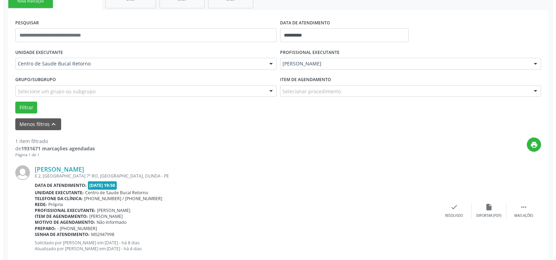
scroll to position [135, 0]
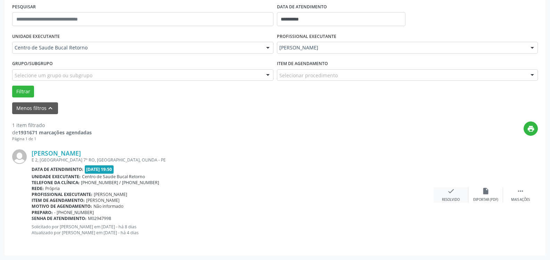
click at [452, 191] on icon "check" at bounding box center [451, 191] width 8 height 8
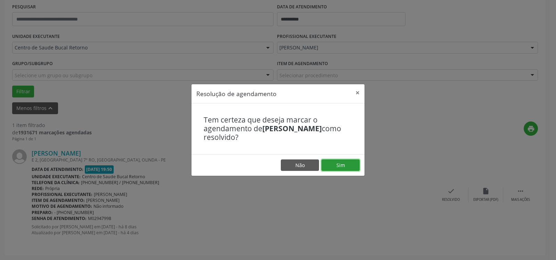
click at [339, 164] on button "Sim" at bounding box center [341, 165] width 38 height 12
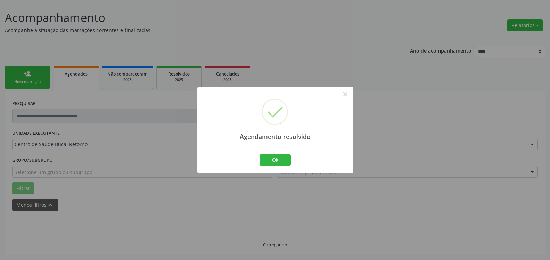
scroll to position [23, 0]
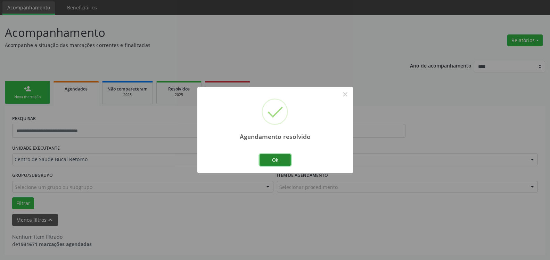
click at [282, 155] on button "Ok" at bounding box center [275, 160] width 31 height 12
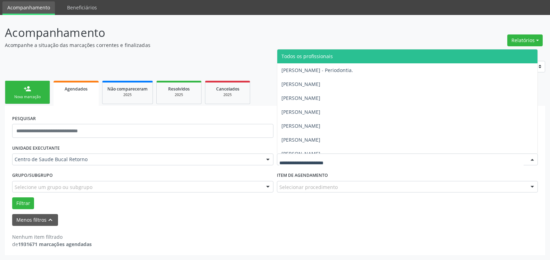
click at [314, 54] on span "Todos os profissionais" at bounding box center [307, 56] width 51 height 7
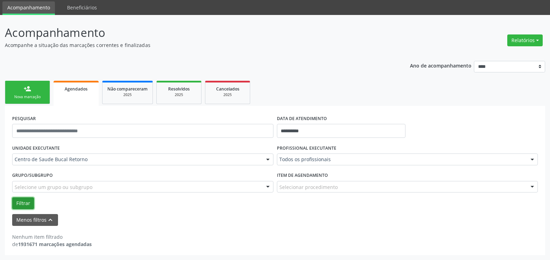
click at [27, 202] on button "Filtrar" at bounding box center [23, 203] width 22 height 12
click at [338, 133] on input "**********" at bounding box center [341, 131] width 129 height 14
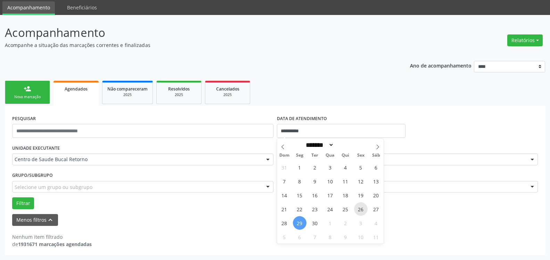
click at [363, 205] on span "26" at bounding box center [361, 209] width 14 height 14
type input "**********"
click at [363, 205] on span "26" at bounding box center [361, 209] width 14 height 14
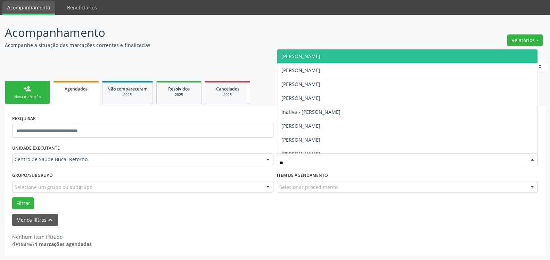
type input "***"
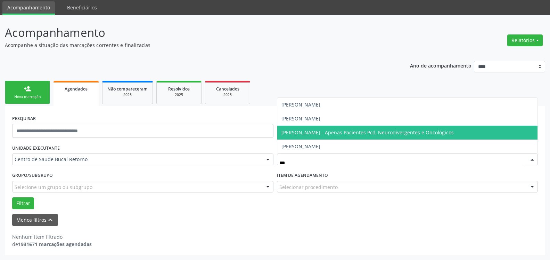
click at [349, 133] on span "[PERSON_NAME] - Apenas Pacientes Pcd, Neurodivergentes e Oncológicos" at bounding box center [368, 132] width 172 height 7
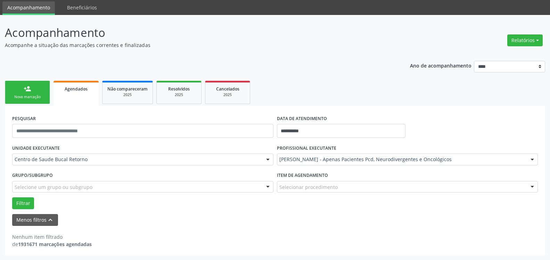
click at [19, 197] on div "Grupo/Subgrupo Selecione um grupo ou subgrupo Todos os grupos e subgrupos Nenhu…" at bounding box center [142, 183] width 265 height 27
click at [23, 197] on div "Grupo/Subgrupo Selecione um grupo ou subgrupo Todos os grupos e subgrupos Nenhu…" at bounding box center [142, 183] width 265 height 27
click at [22, 203] on button "Filtrar" at bounding box center [23, 203] width 22 height 12
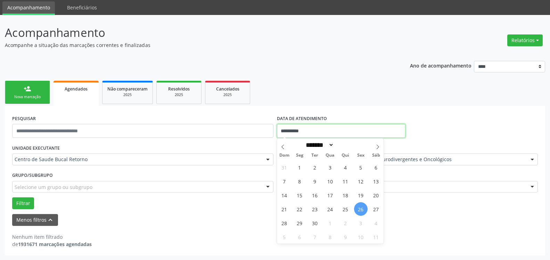
click at [348, 126] on input "**********" at bounding box center [341, 131] width 129 height 14
click at [321, 224] on span "30" at bounding box center [315, 223] width 14 height 14
type input "**********"
click at [317, 224] on span "30" at bounding box center [315, 223] width 14 height 14
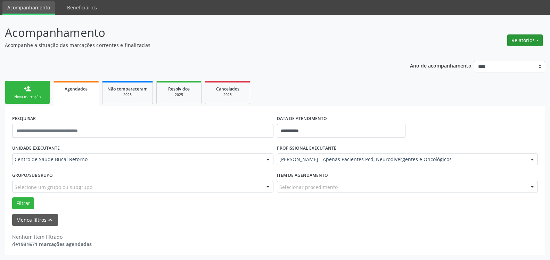
click at [511, 39] on button "Relatórios" at bounding box center [525, 40] width 35 height 12
click at [485, 52] on link "Agendamentos" at bounding box center [506, 55] width 75 height 10
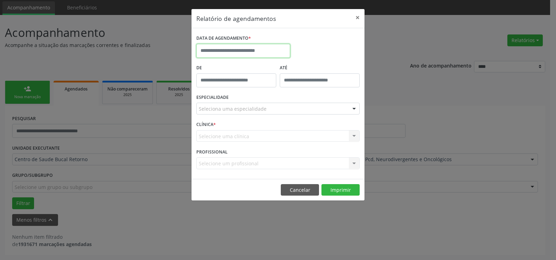
click at [260, 47] on input "text" at bounding box center [243, 51] width 94 height 14
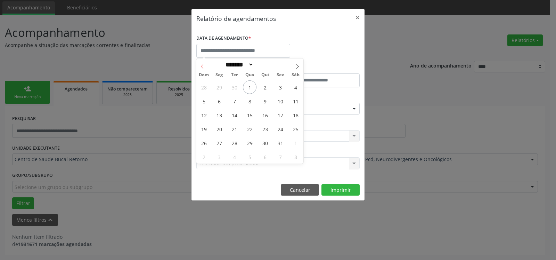
click at [202, 64] on span at bounding box center [202, 64] width 12 height 12
select select "*"
click at [236, 141] on span "30" at bounding box center [235, 143] width 14 height 14
type input "**********"
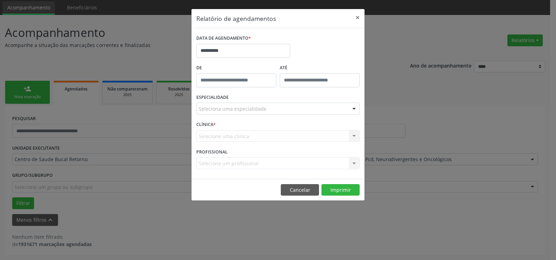
click at [236, 141] on div "Selecione uma clínica Centro de Saude Bucal Retorno Nenhum resultado encontrado…" at bounding box center [277, 136] width 163 height 12
click at [268, 104] on div "Seleciona uma especialidade" at bounding box center [277, 109] width 163 height 12
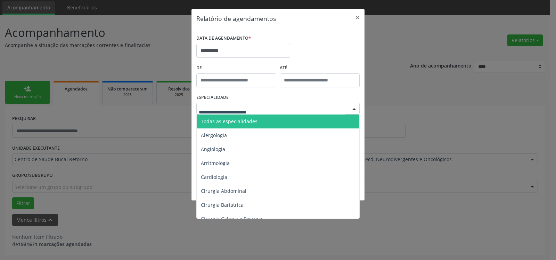
click at [260, 123] on span "Todas as especialidades" at bounding box center [279, 121] width 164 height 14
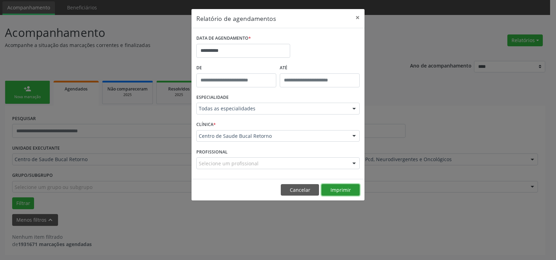
click at [344, 189] on button "Imprimir" at bounding box center [341, 190] width 38 height 12
click at [358, 19] on button "×" at bounding box center [358, 17] width 14 height 17
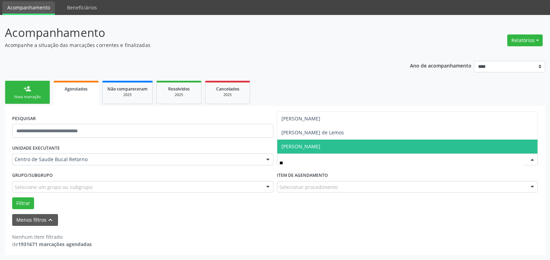
type input "***"
click at [346, 145] on span "[PERSON_NAME]" at bounding box center [407, 146] width 261 height 14
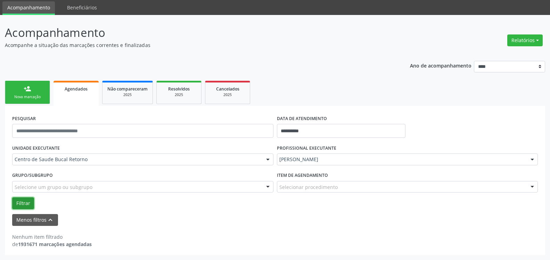
click at [24, 199] on button "Filtrar" at bounding box center [23, 203] width 22 height 12
